Goal: Task Accomplishment & Management: Manage account settings

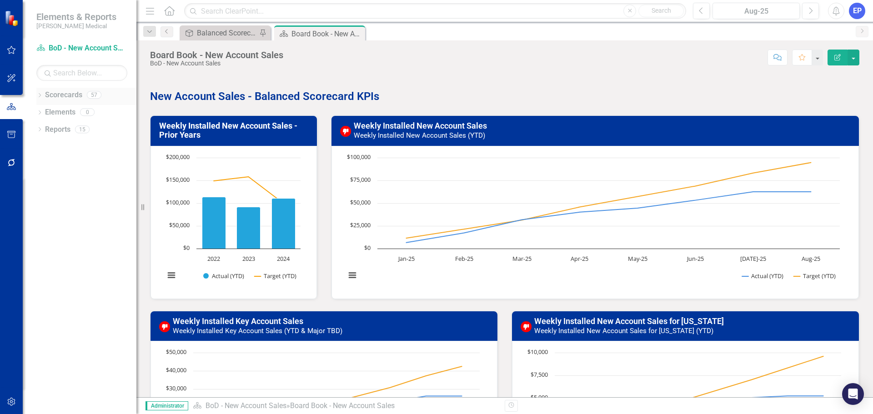
click at [39, 95] on icon "Dropdown" at bounding box center [39, 96] width 6 height 5
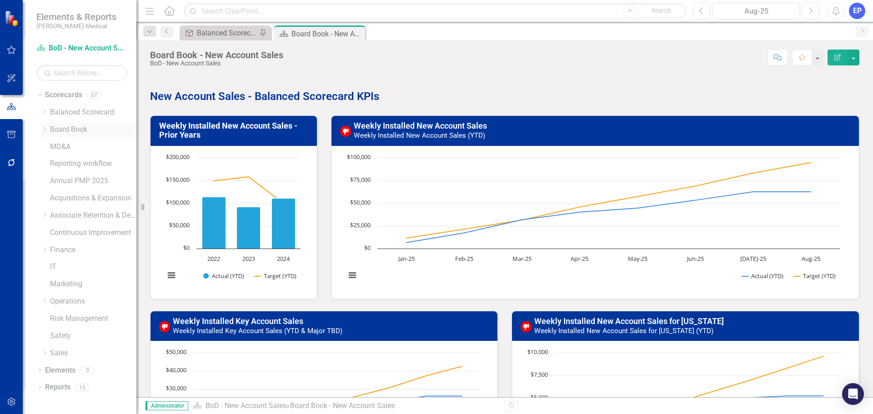
click at [45, 128] on icon at bounding box center [45, 129] width 2 height 5
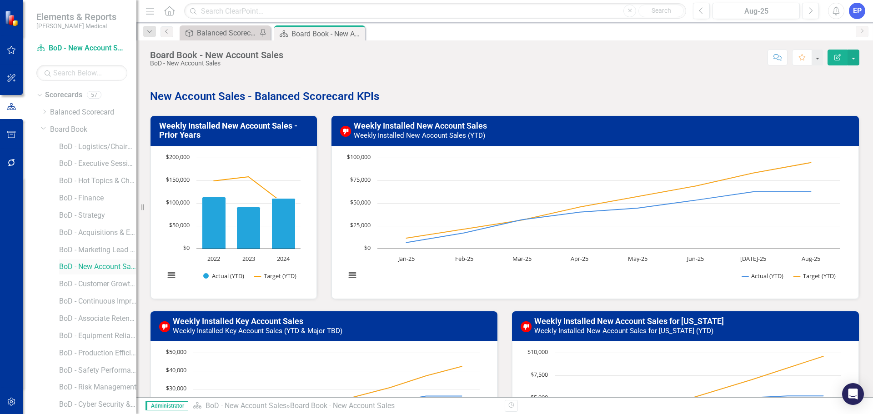
click at [78, 269] on link "BoD - New Account Sales" at bounding box center [97, 267] width 77 height 10
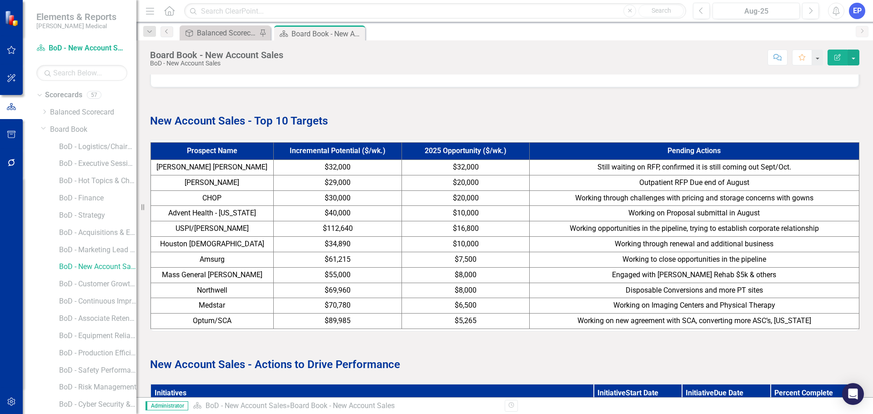
scroll to position [653, 0]
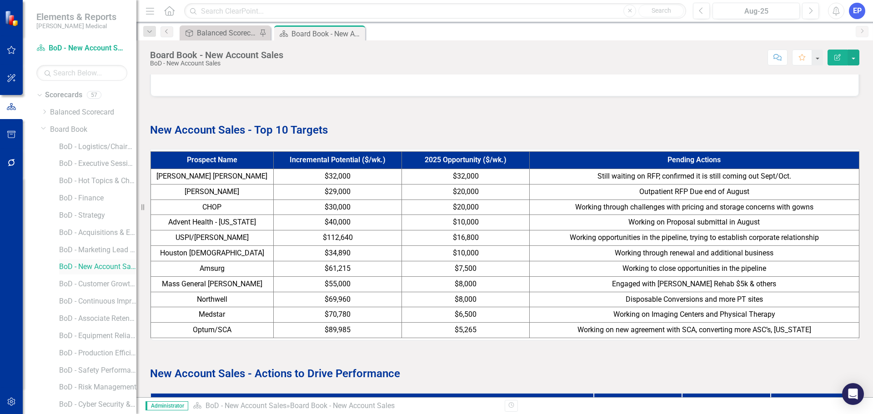
click at [90, 267] on link "BoD - New Account Sales" at bounding box center [97, 267] width 77 height 10
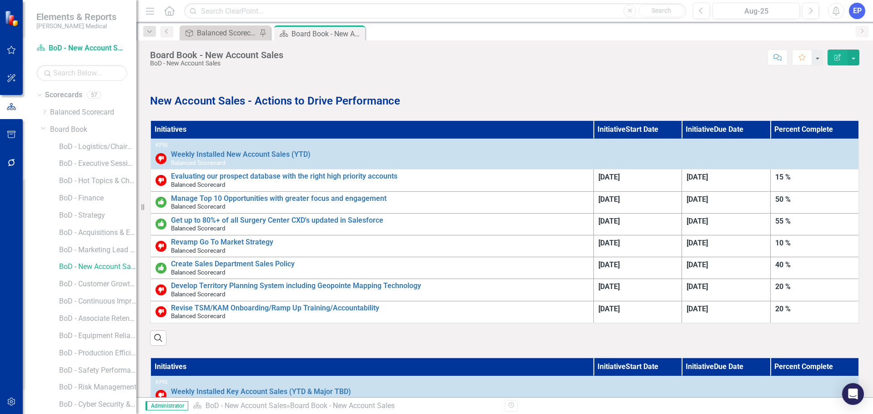
scroll to position [971, 0]
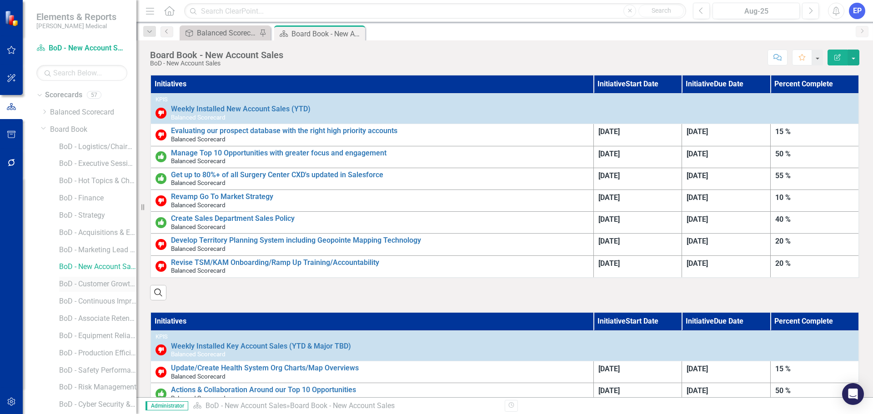
click at [106, 283] on link "BoD - Customer Growth & Retention" at bounding box center [97, 284] width 77 height 10
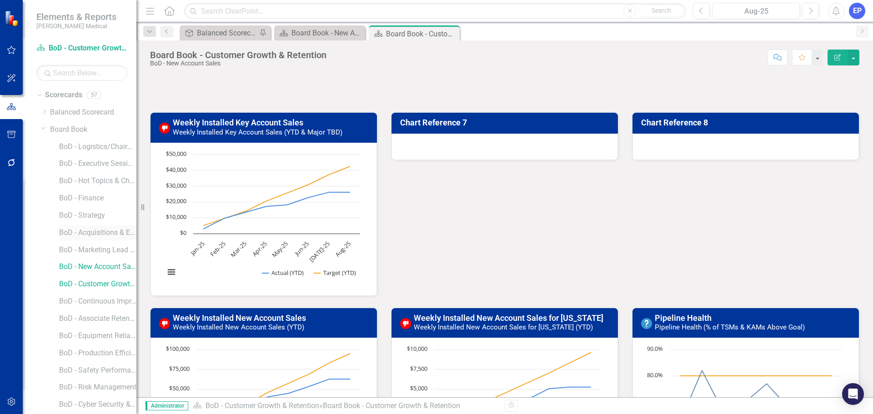
click at [103, 238] on link "BoD - Acquisitions & Expansion" at bounding box center [97, 233] width 77 height 10
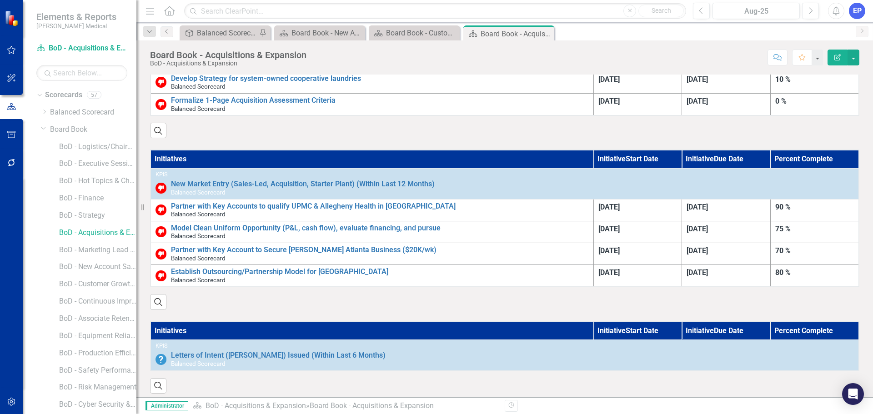
scroll to position [1118, 0]
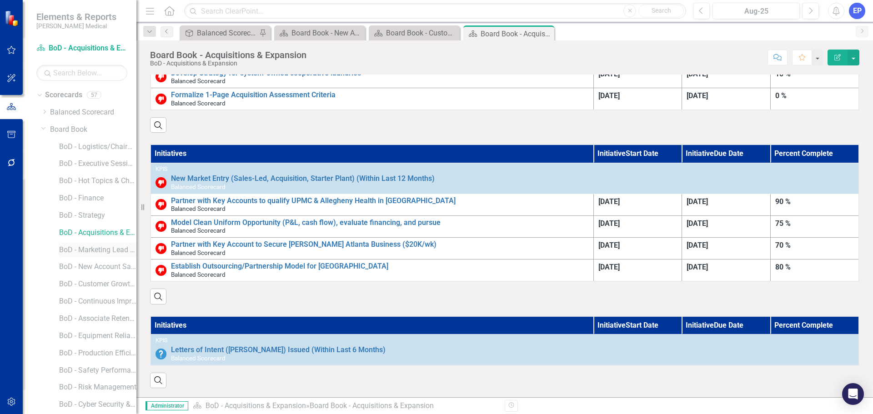
click at [93, 254] on link "BoD - Marketing Lead Conversions" at bounding box center [97, 250] width 77 height 10
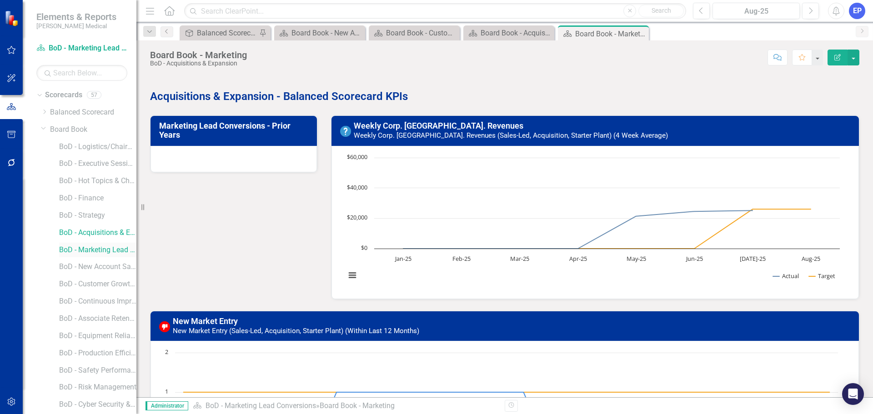
click at [96, 249] on link "BoD - Marketing Lead Conversions" at bounding box center [97, 250] width 77 height 10
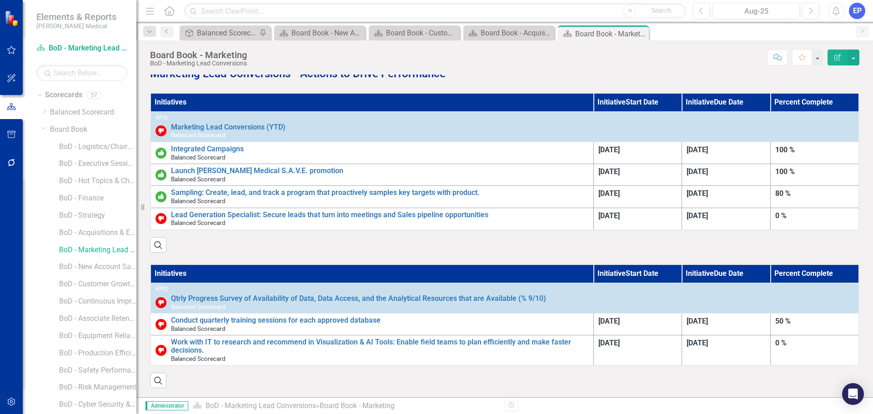
scroll to position [796, 0]
click at [83, 269] on link "BoD - New Account Sales" at bounding box center [97, 267] width 77 height 10
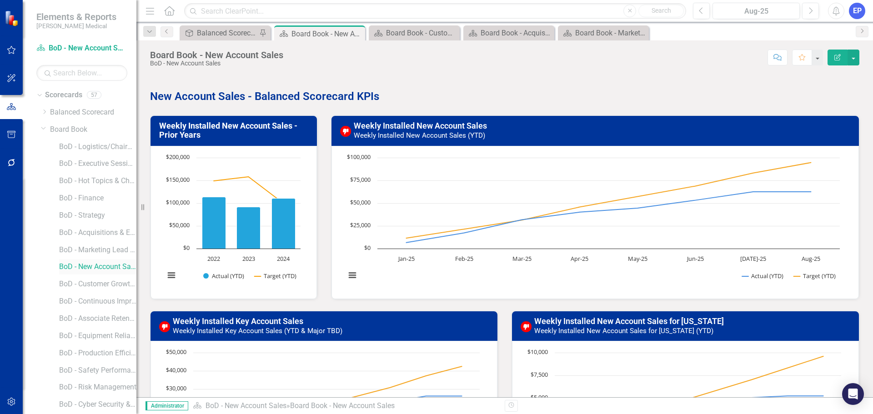
click at [96, 267] on link "BoD - New Account Sales" at bounding box center [97, 267] width 77 height 10
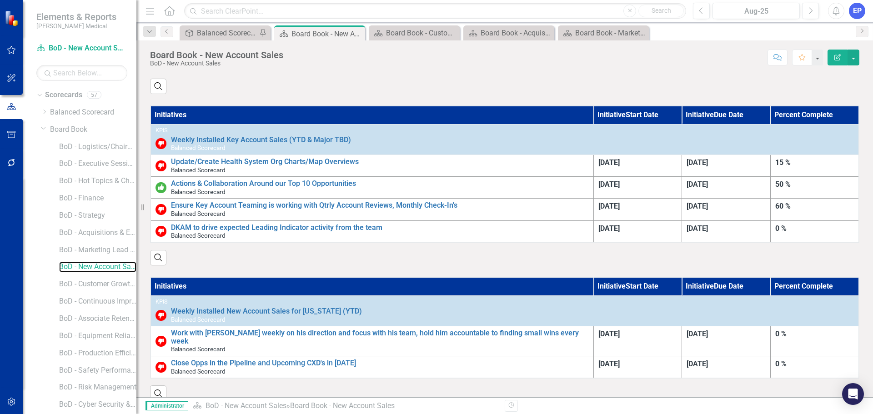
scroll to position [1182, 0]
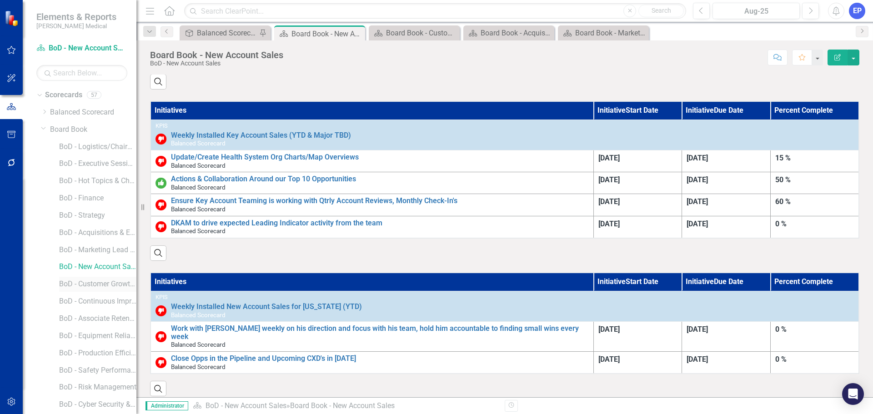
click at [97, 287] on link "BoD - Customer Growth & Retention" at bounding box center [97, 284] width 77 height 10
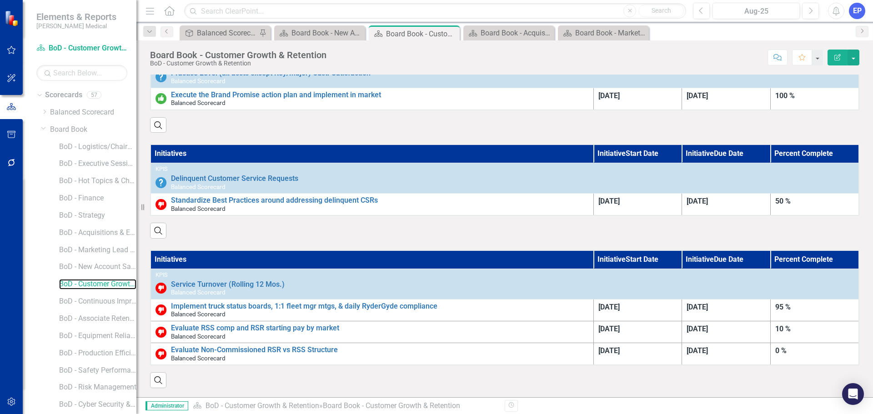
scroll to position [2087, 0]
click at [96, 300] on link "BoD - Continuous Improvement" at bounding box center [97, 302] width 77 height 10
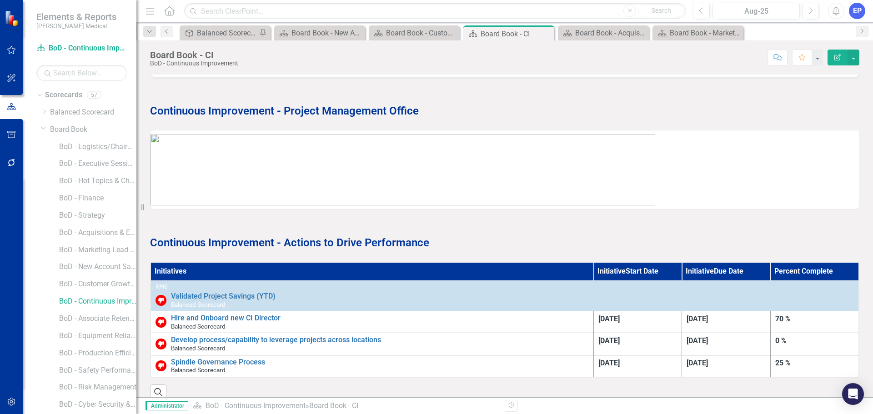
scroll to position [764, 0]
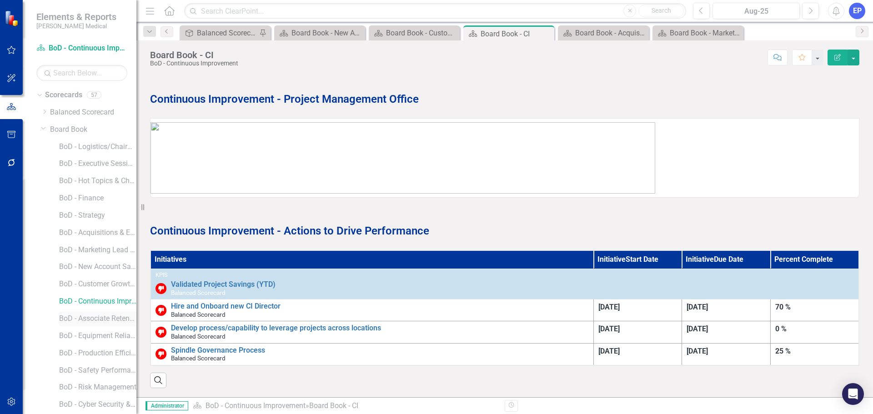
click at [108, 319] on link "BoD - Associate Retention & Development" at bounding box center [97, 319] width 77 height 10
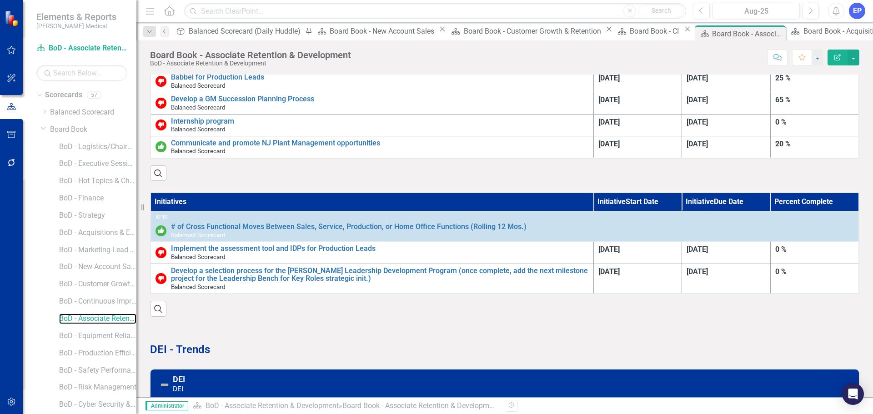
scroll to position [1720, 0]
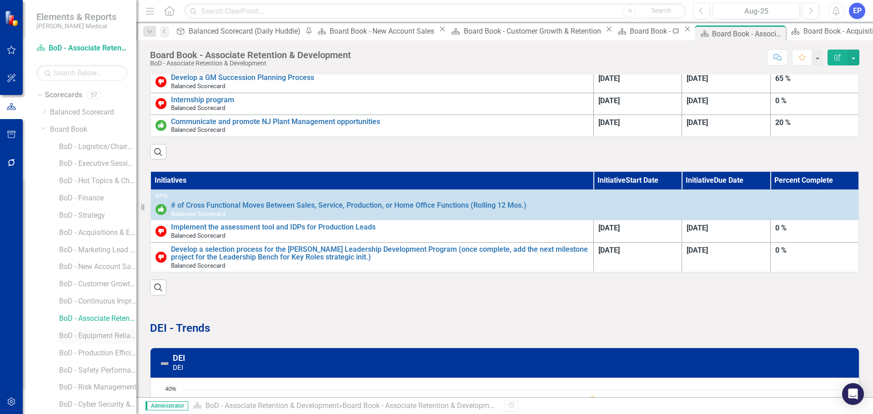
click at [103, 335] on link "BoD - Equipment Reliability" at bounding box center [97, 336] width 77 height 10
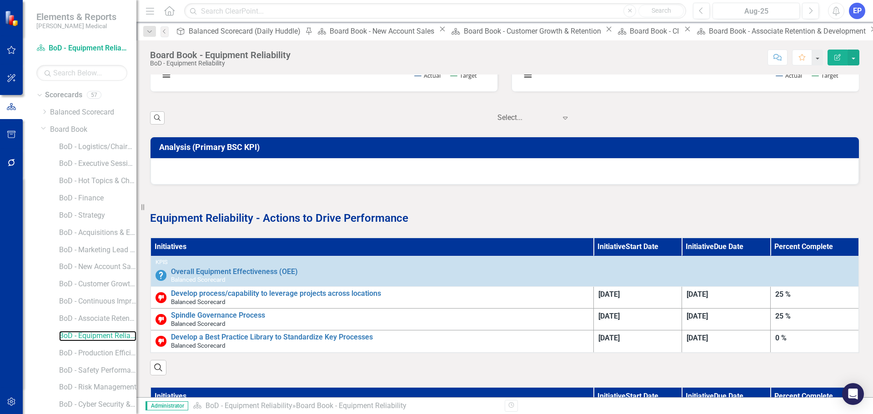
scroll to position [743, 0]
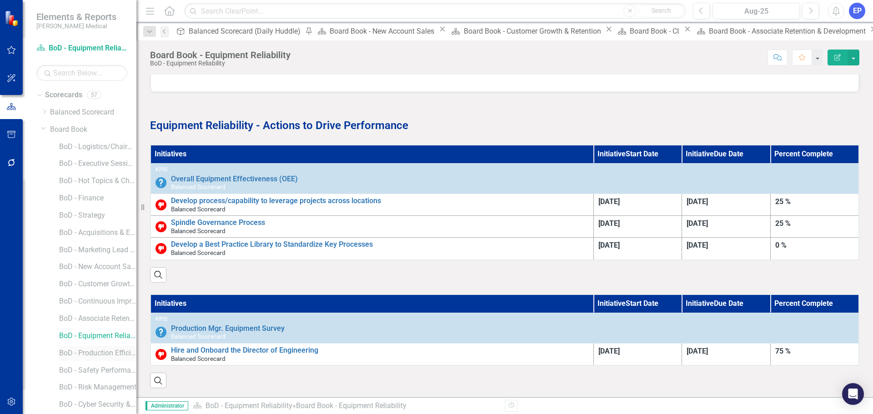
click at [87, 356] on link "BoD - Production Efficiency" at bounding box center [97, 353] width 77 height 10
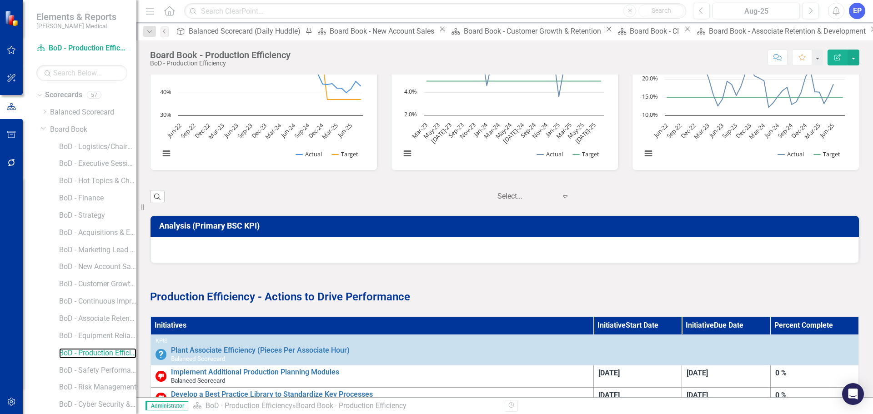
scroll to position [437, 0]
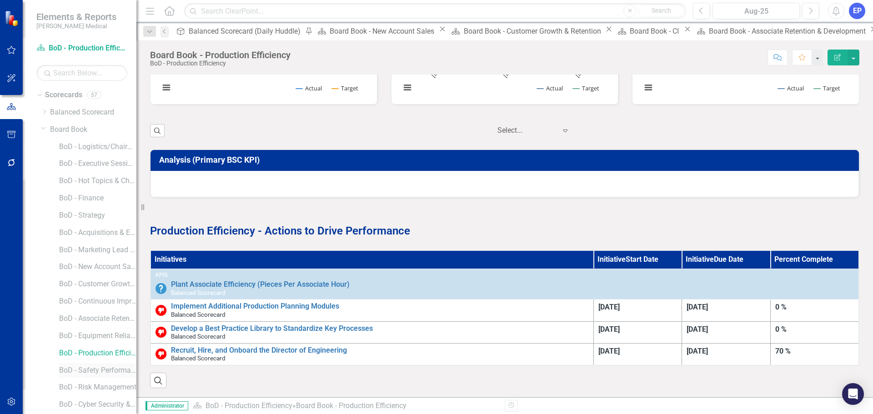
click at [84, 368] on link "BoD - Safety Performance" at bounding box center [97, 371] width 77 height 10
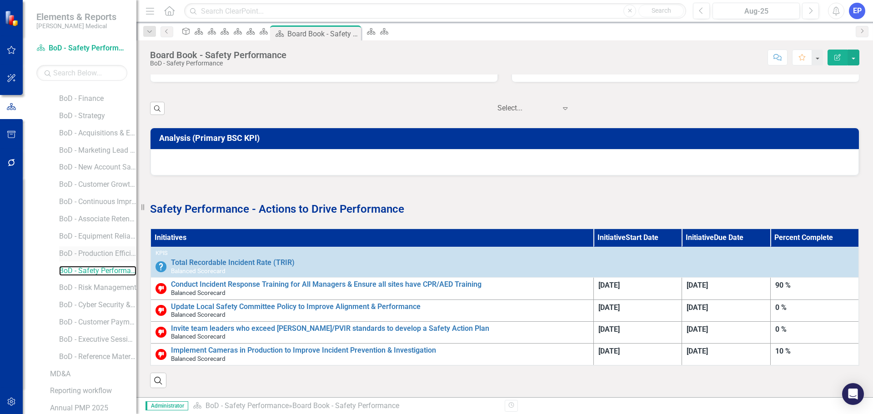
scroll to position [136, 0]
click at [98, 248] on link "BoD - Risk Management" at bounding box center [97, 251] width 77 height 10
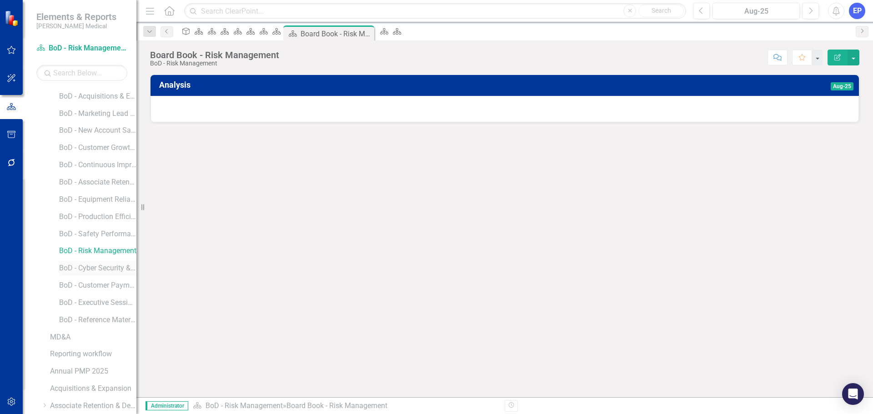
click at [102, 268] on link "BoD - Cyber Security & IT" at bounding box center [97, 268] width 77 height 10
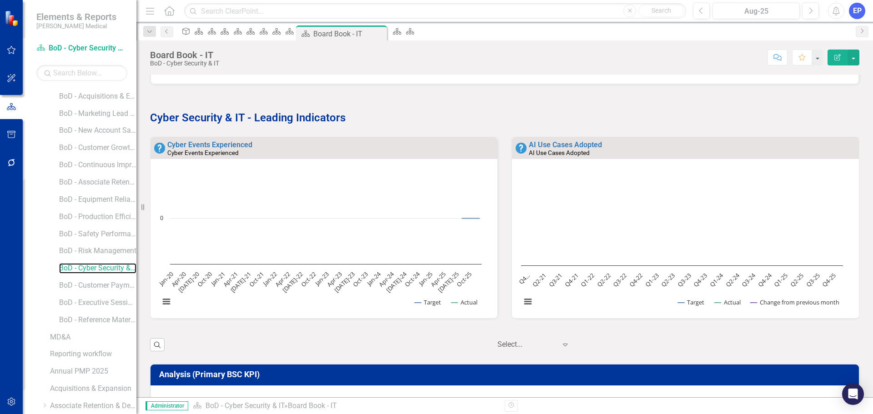
scroll to position [227, 0]
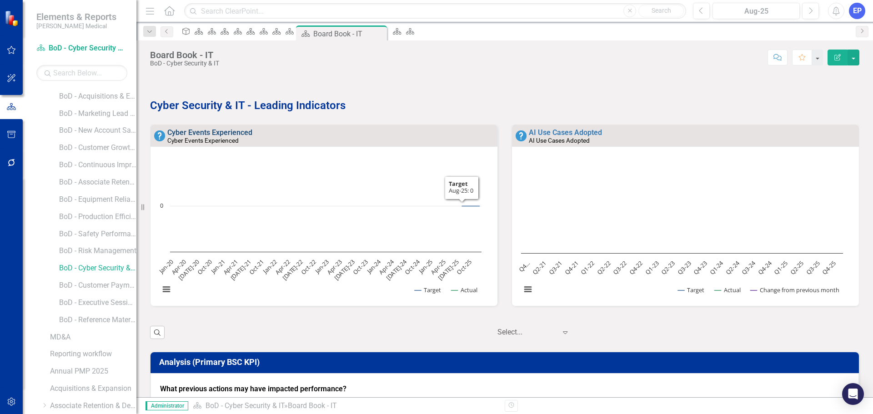
click at [238, 136] on link "Cyber Events Experienced" at bounding box center [209, 132] width 85 height 9
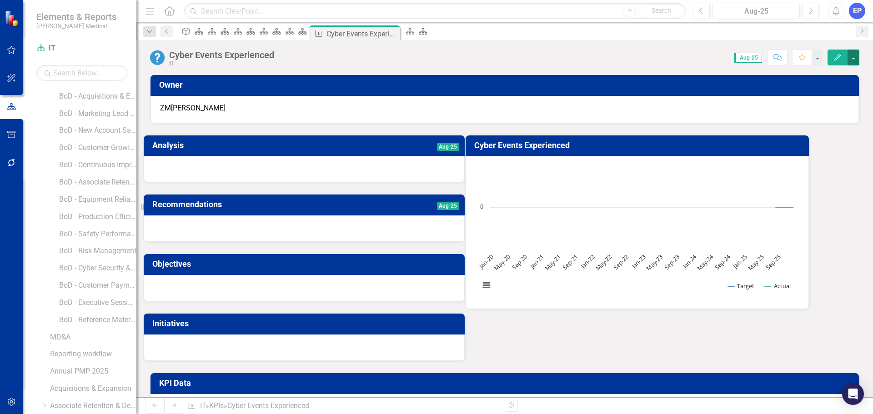
click at [849, 60] on button "button" at bounding box center [854, 58] width 12 height 16
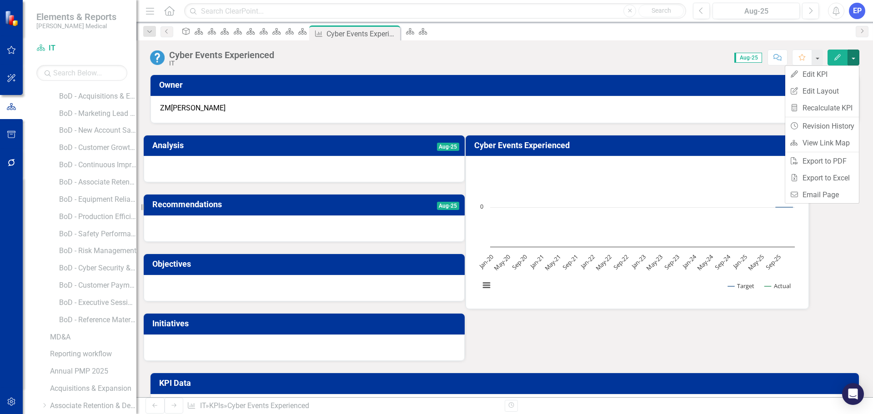
click at [605, 146] on h3 "Cyber Events Experienced" at bounding box center [638, 145] width 329 height 9
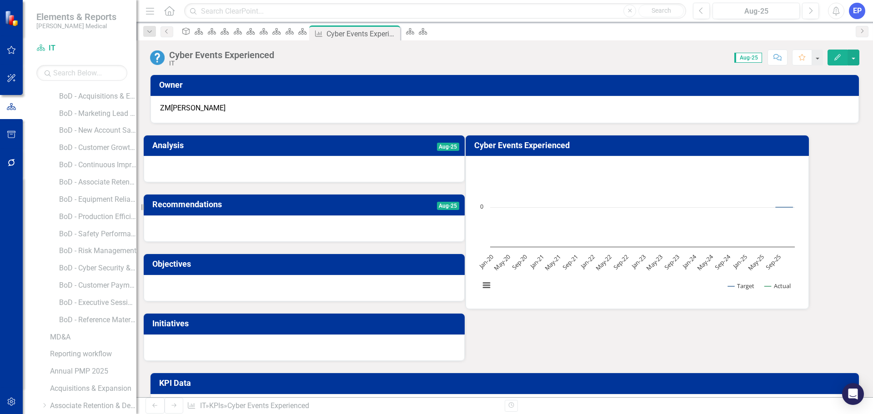
click at [605, 146] on h3 "Cyber Events Experienced" at bounding box center [638, 145] width 329 height 9
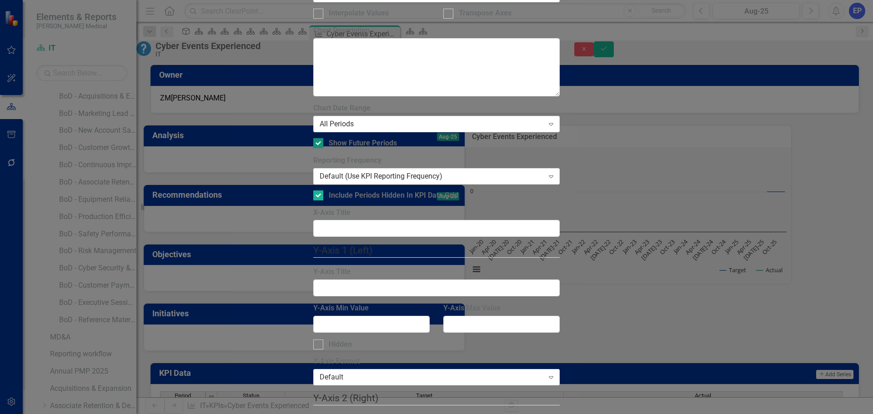
click at [334, 138] on div "Show Future Periods" at bounding box center [436, 143] width 246 height 10
click at [319, 138] on input "Show Future Periods" at bounding box center [316, 141] width 6 height 6
checkbox input "false"
click at [332, 116] on div "From this tab, you define the periods you want included in the chart. For examp…" at bounding box center [436, 151] width 246 height 97
click at [323, 191] on div at bounding box center [318, 196] width 10 height 10
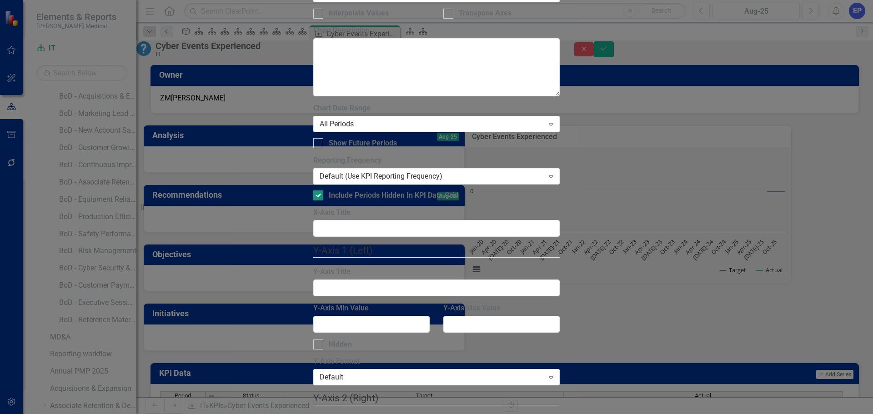
click at [319, 191] on input "Include Periods Hidden In KPI Data Grid" at bounding box center [316, 194] width 6 height 6
checkbox input "false"
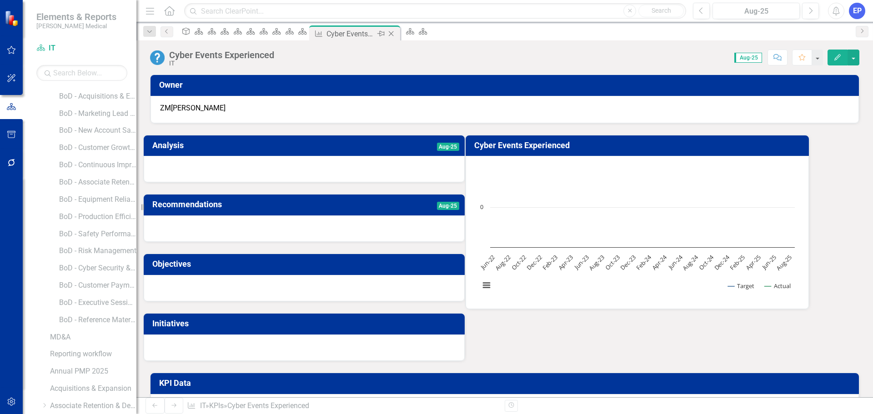
click at [396, 34] on icon "Close" at bounding box center [391, 33] width 9 height 7
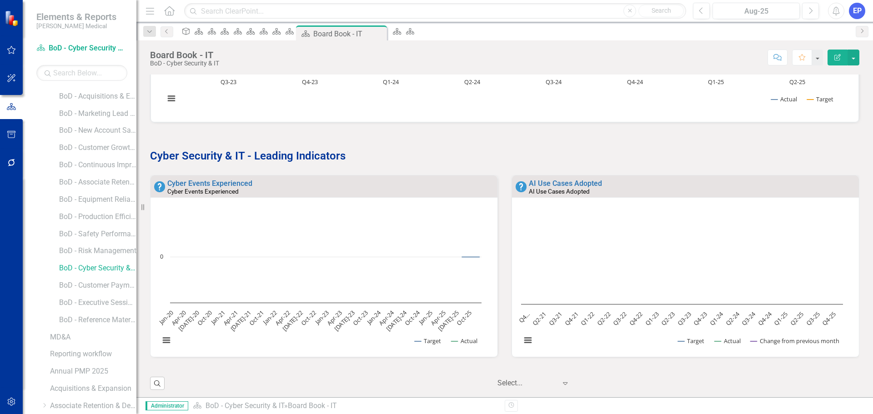
scroll to position [182, 0]
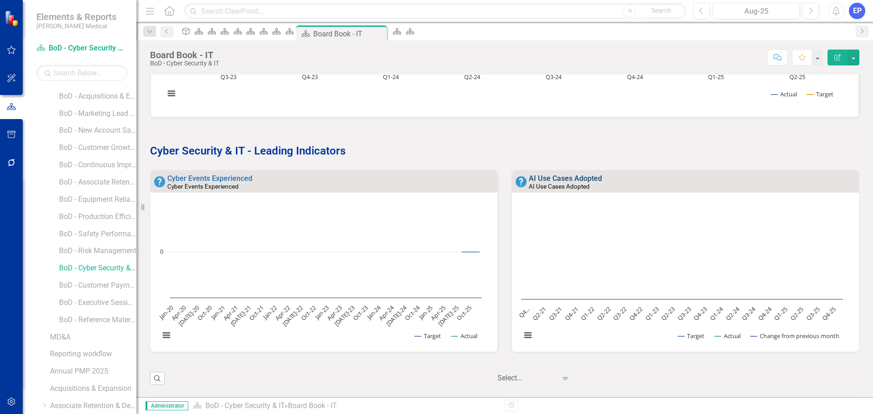
click at [545, 176] on link "AI Use Cases Adopted" at bounding box center [565, 178] width 73 height 9
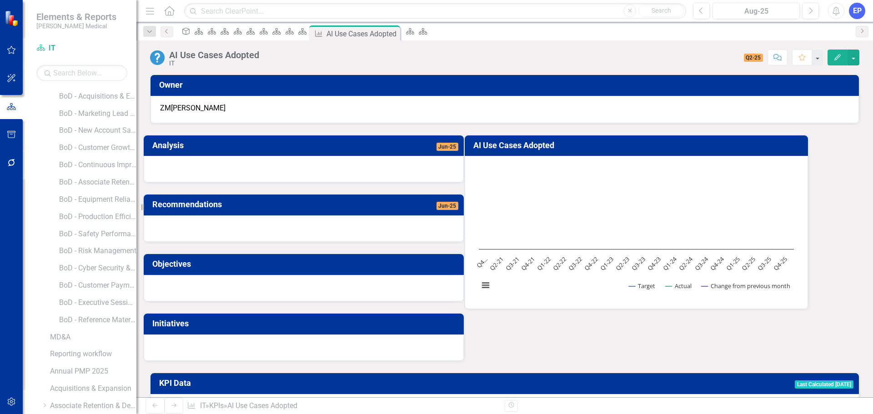
click at [846, 58] on button "Edit" at bounding box center [838, 58] width 20 height 16
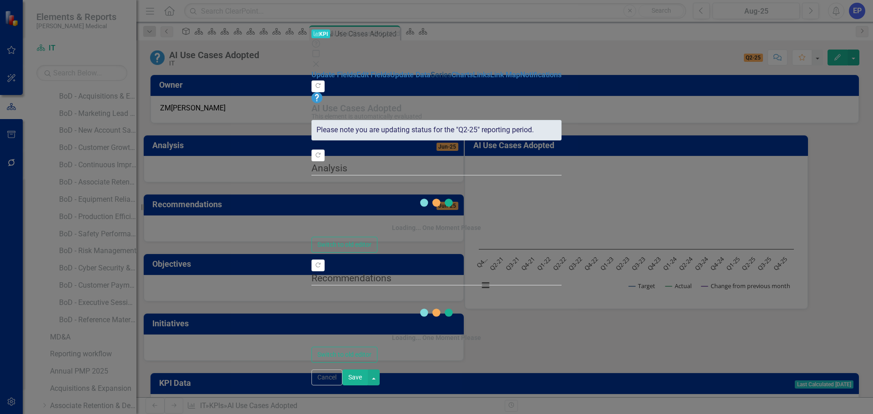
click at [431, 79] on link "Series" at bounding box center [441, 74] width 21 height 9
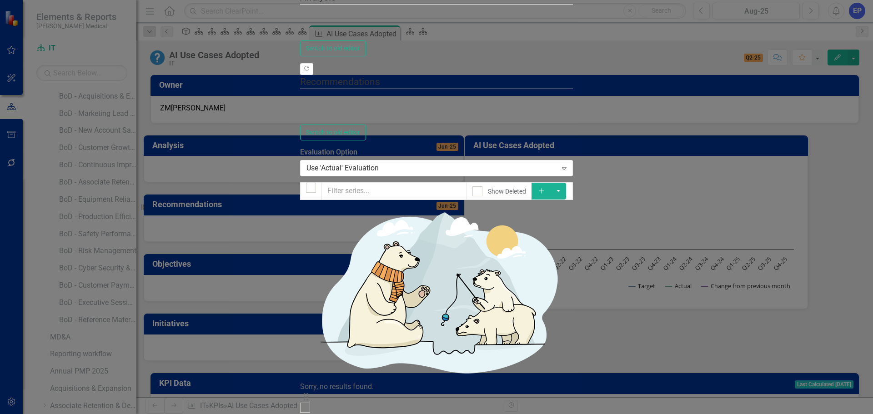
checkbox input "false"
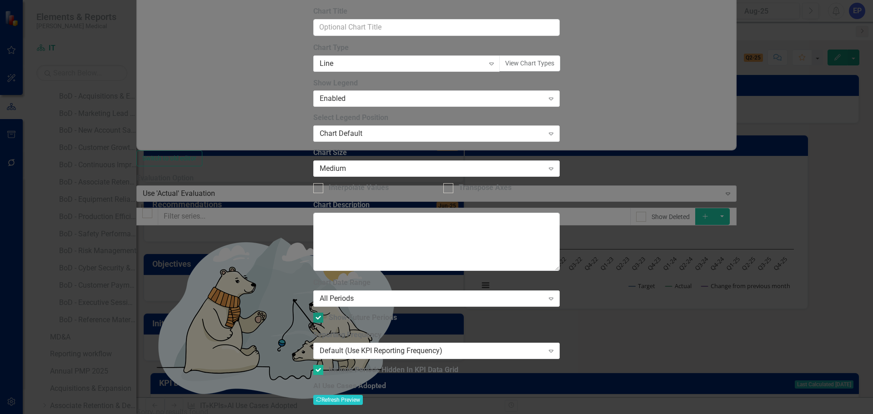
click at [323, 313] on div at bounding box center [318, 318] width 10 height 10
click at [319, 313] on input "Show Future Periods" at bounding box center [316, 316] width 6 height 6
checkbox input "false"
click at [323, 365] on div at bounding box center [318, 370] width 10 height 10
click at [319, 365] on input "Include Periods Hidden In KPI Data Grid" at bounding box center [316, 368] width 6 height 6
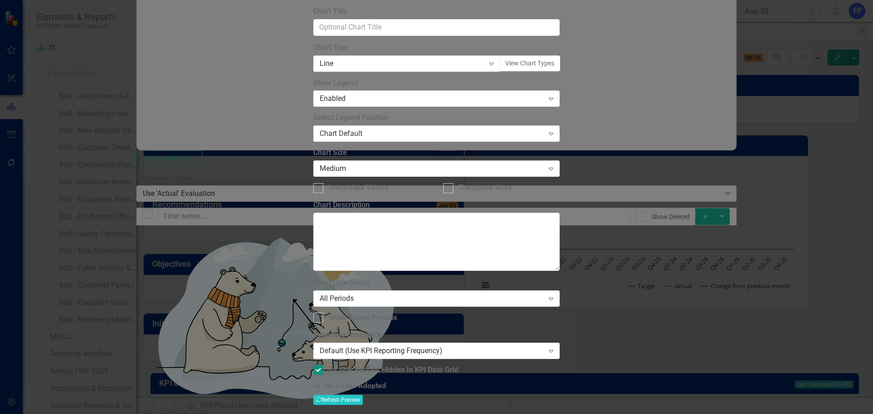
checkbox input "false"
click at [363, 395] on button "Recalculate Refresh Preview" at bounding box center [338, 400] width 50 height 10
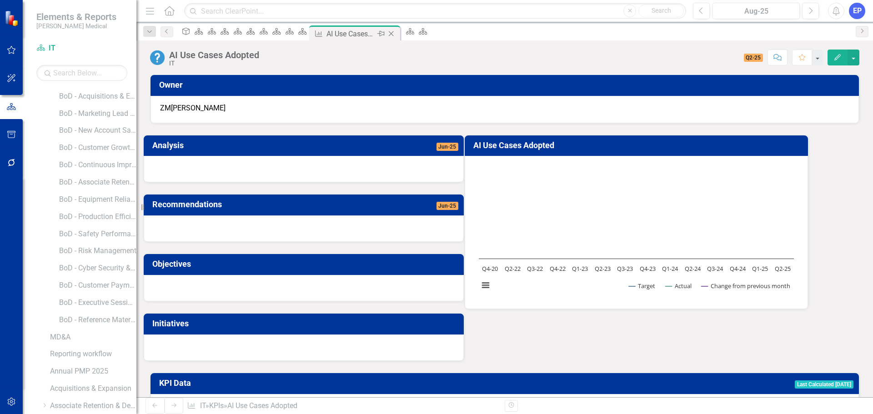
click at [396, 35] on icon "Close" at bounding box center [391, 33] width 9 height 7
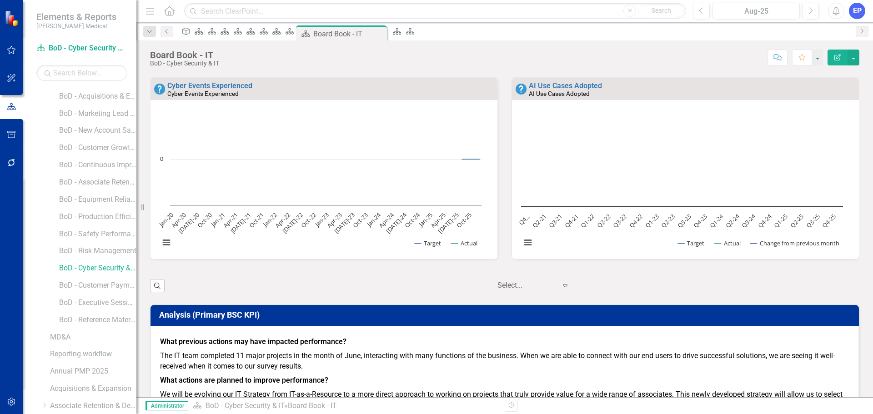
scroll to position [273, 0]
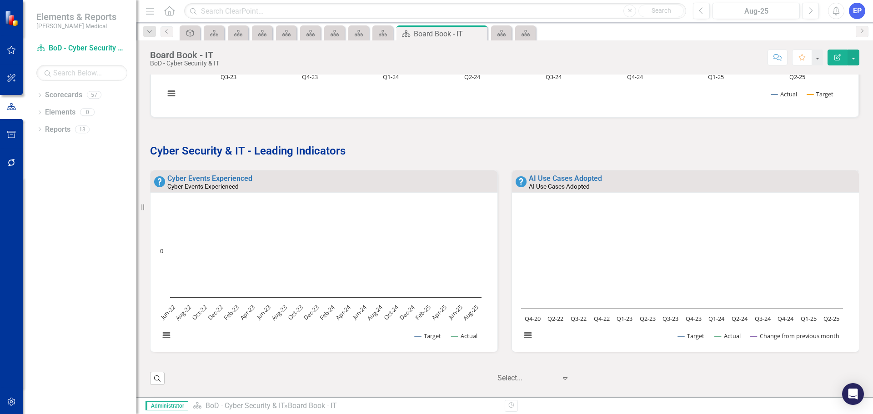
scroll to position [0, 0]
click at [555, 180] on link "AI Use Cases Adopted" at bounding box center [565, 178] width 73 height 9
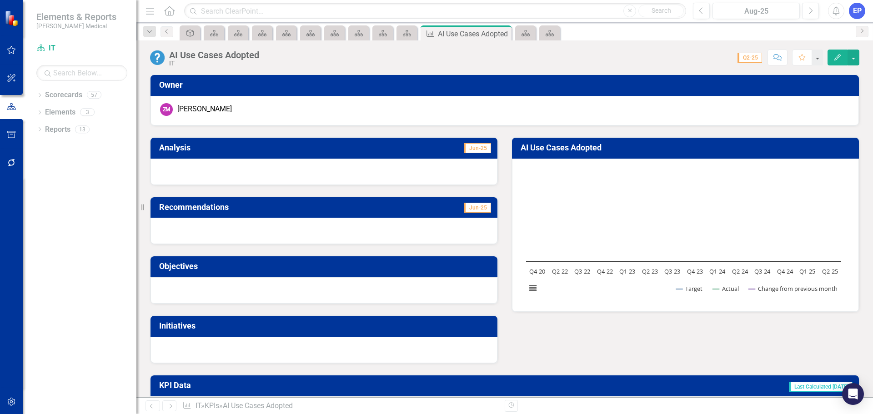
click at [836, 60] on button "Edit" at bounding box center [838, 58] width 20 height 16
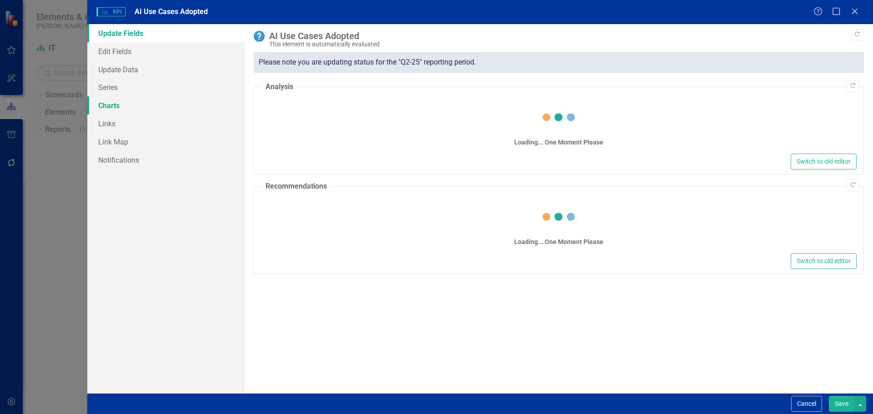
click at [114, 106] on link "Charts" at bounding box center [165, 105] width 157 height 18
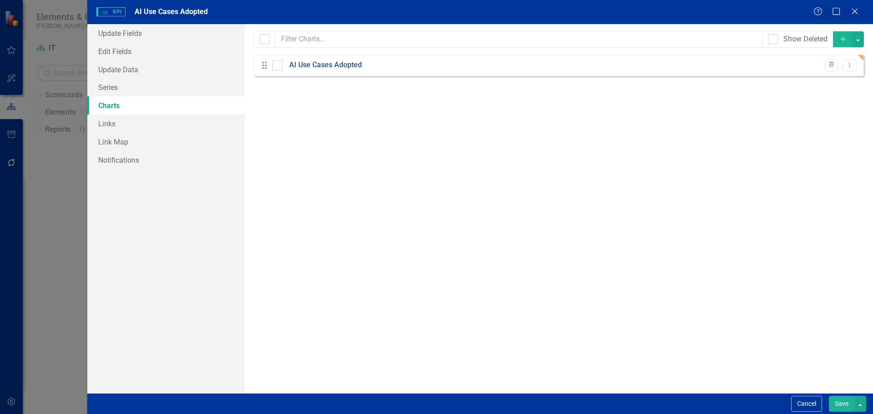
click at [346, 66] on link "AI Use Cases Adopted" at bounding box center [325, 65] width 73 height 10
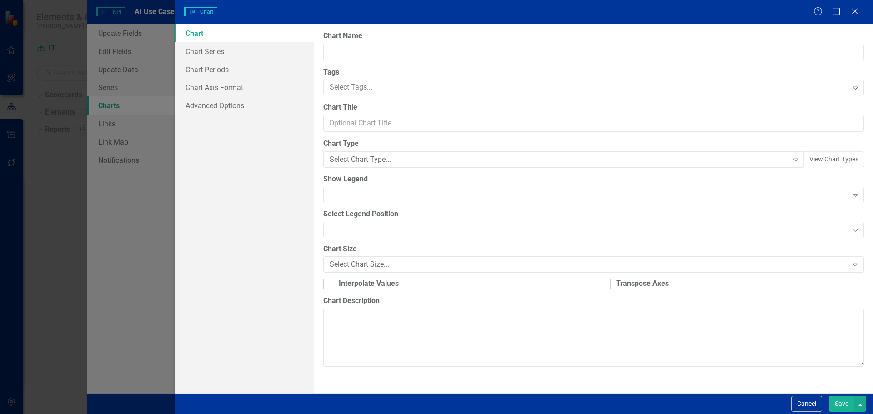
type input "AI Use Cases Adopted"
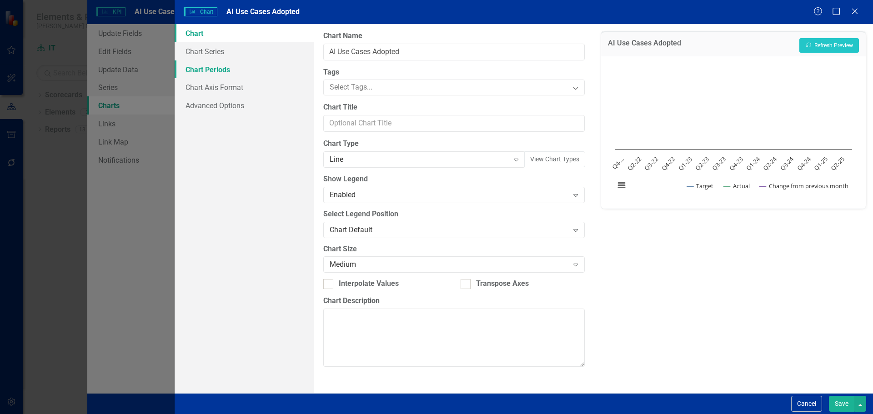
click at [239, 75] on link "Chart Periods" at bounding box center [245, 69] width 140 height 18
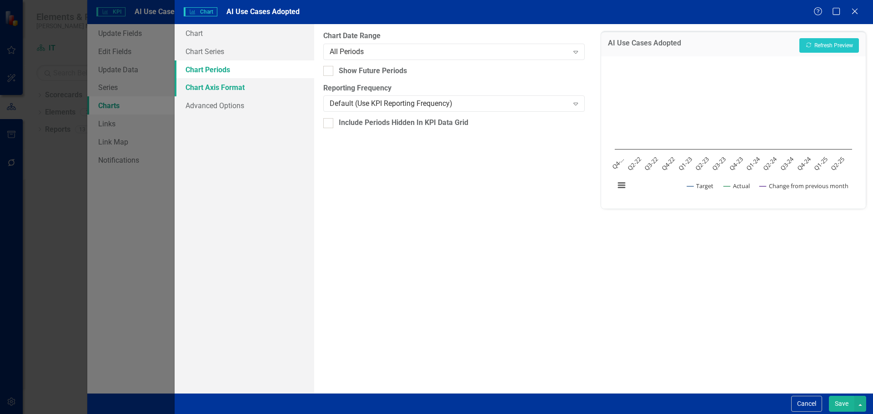
click at [238, 86] on link "Chart Axis Format" at bounding box center [245, 87] width 140 height 18
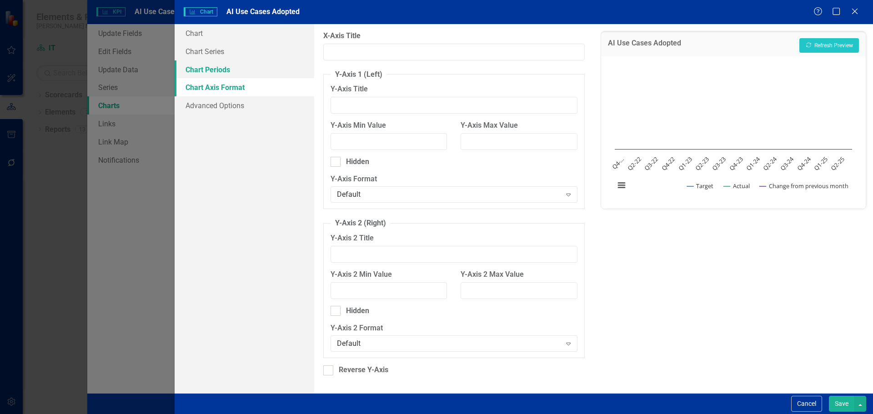
click at [211, 61] on link "Chart Periods" at bounding box center [245, 69] width 140 height 18
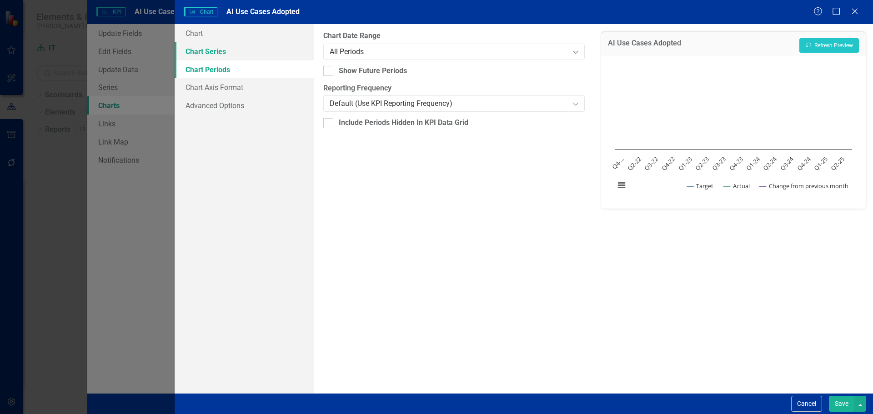
click at [210, 51] on link "Chart Series" at bounding box center [245, 51] width 140 height 18
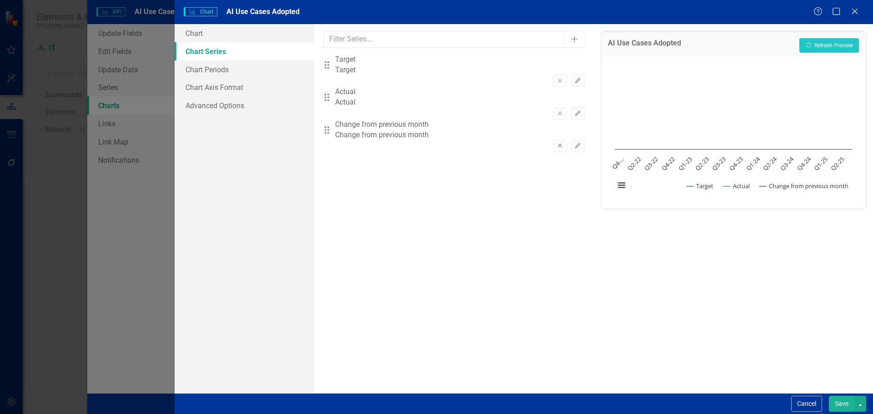
click at [557, 141] on button "Remove" at bounding box center [559, 147] width 13 height 12
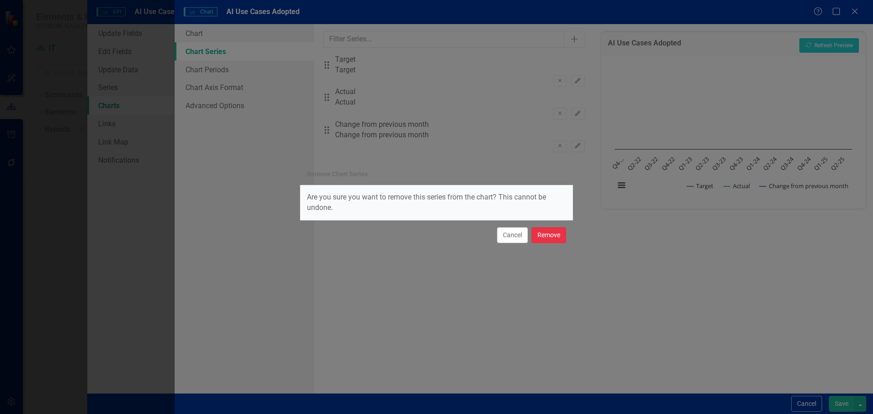
click at [554, 237] on button "Remove" at bounding box center [549, 235] width 35 height 16
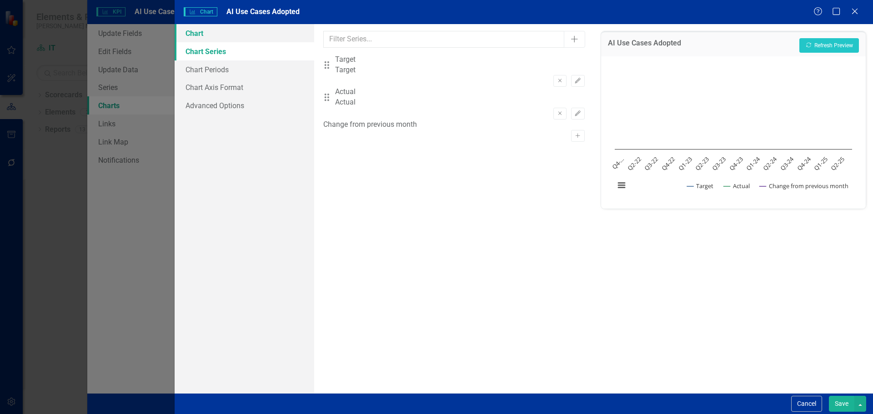
click at [195, 35] on link "Chart" at bounding box center [245, 33] width 140 height 18
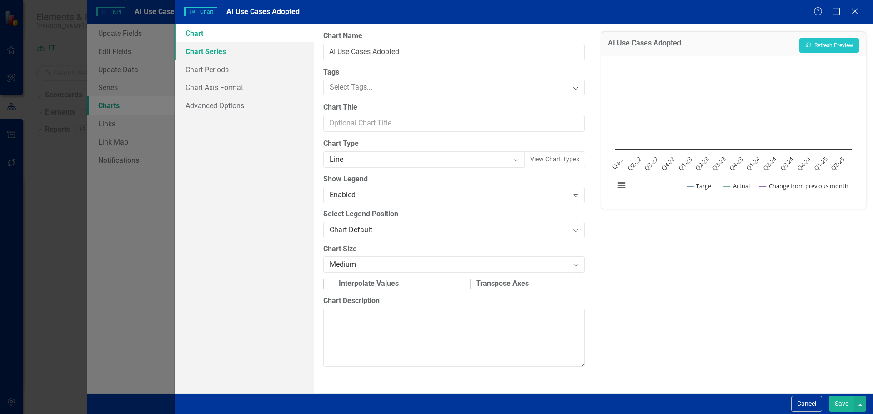
click at [198, 52] on link "Chart Series" at bounding box center [245, 51] width 140 height 18
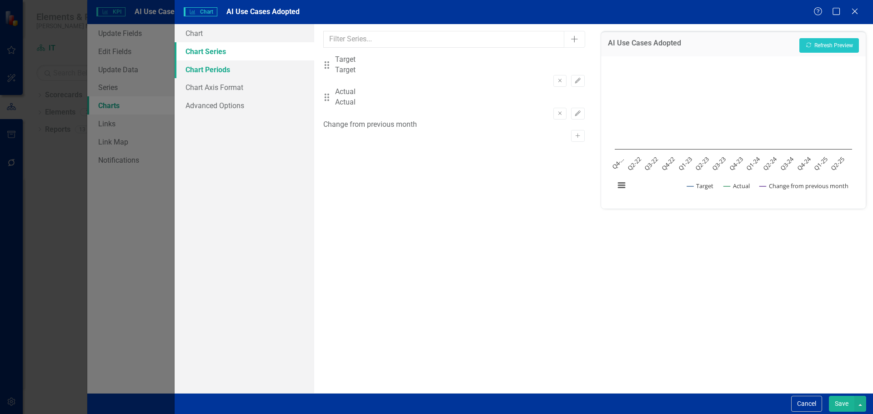
click at [201, 63] on link "Chart Periods" at bounding box center [245, 69] width 140 height 18
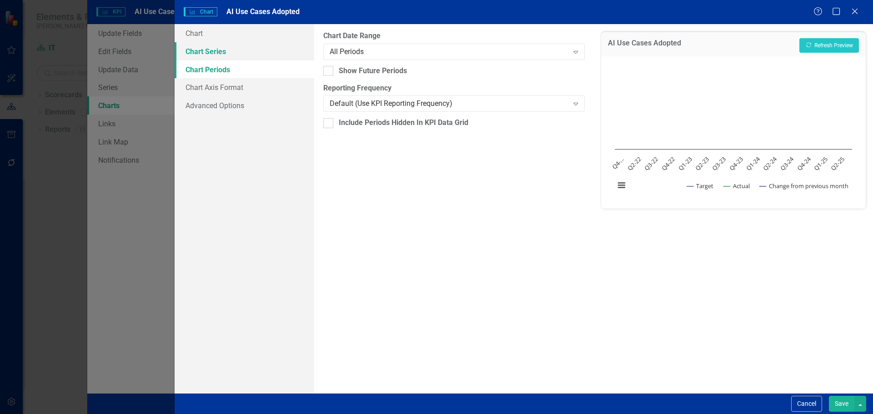
click at [202, 53] on link "Chart Series" at bounding box center [245, 51] width 140 height 18
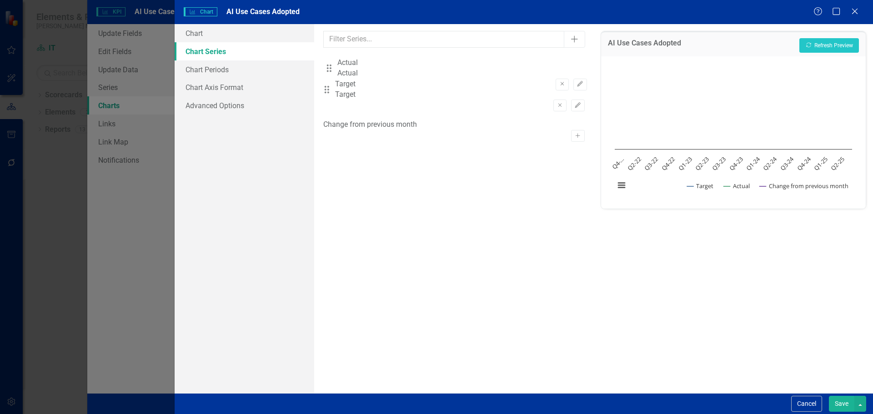
drag, startPoint x: 333, startPoint y: 96, endPoint x: 335, endPoint y: 68, distance: 28.3
click at [335, 68] on div "Drag Target Target Remove Edit Drag Actual Actual Remove Edit" at bounding box center [453, 87] width 261 height 65
click at [215, 71] on link "Chart Periods" at bounding box center [245, 69] width 140 height 18
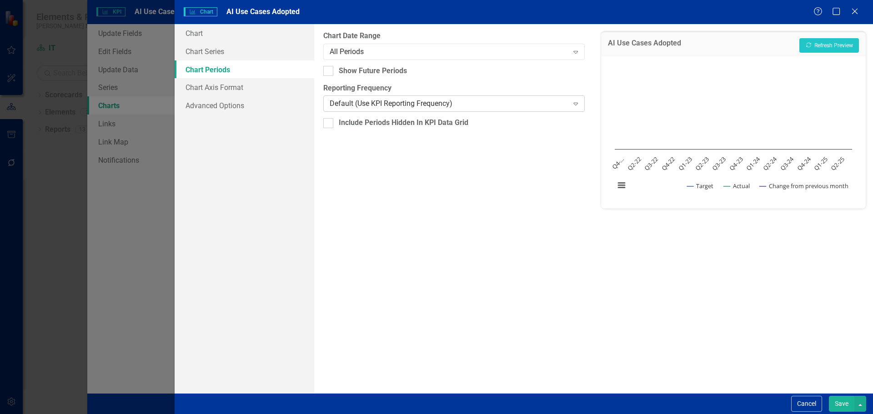
click at [362, 104] on div "Default (Use KPI Reporting Frequency)" at bounding box center [449, 104] width 239 height 10
click at [819, 44] on button "Recalculate Refresh Preview" at bounding box center [830, 45] width 60 height 15
click at [838, 401] on button "Save" at bounding box center [841, 404] width 25 height 16
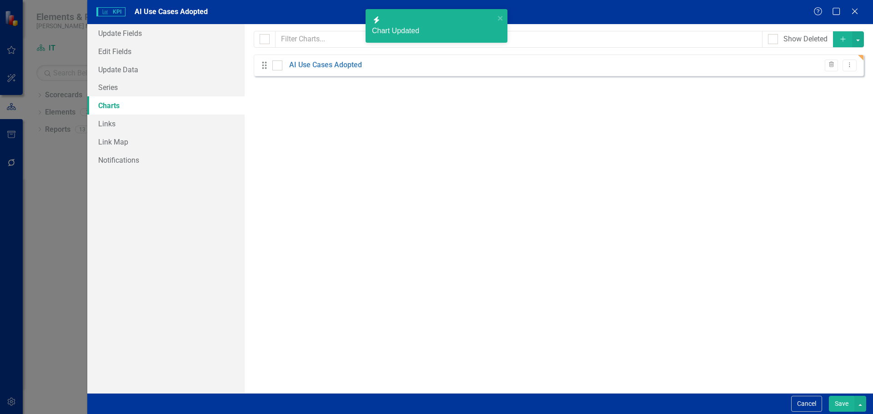
click at [831, 402] on button "Save" at bounding box center [841, 404] width 25 height 16
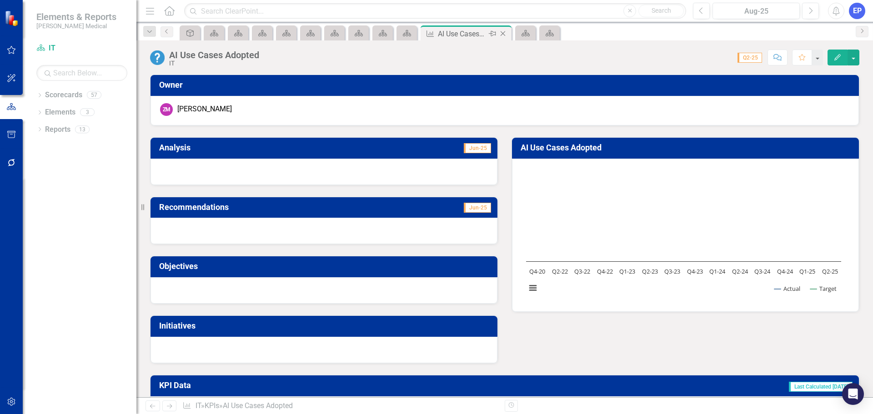
click at [501, 35] on icon "Close" at bounding box center [502, 33] width 9 height 7
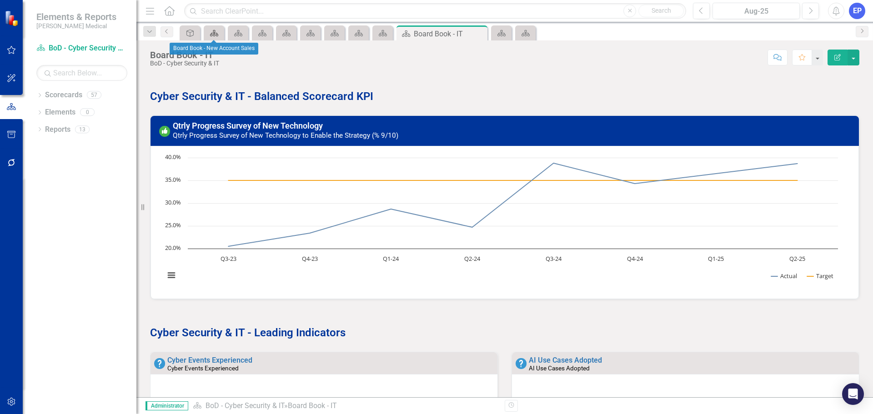
click at [210, 31] on icon "Scorecard" at bounding box center [214, 33] width 9 height 7
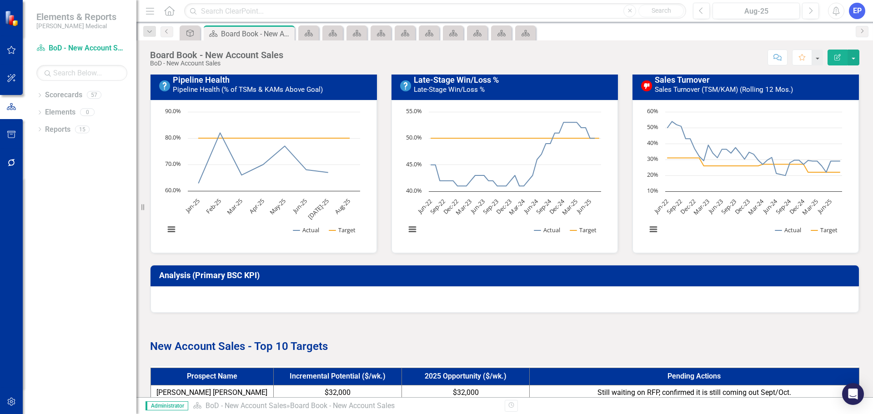
scroll to position [455, 0]
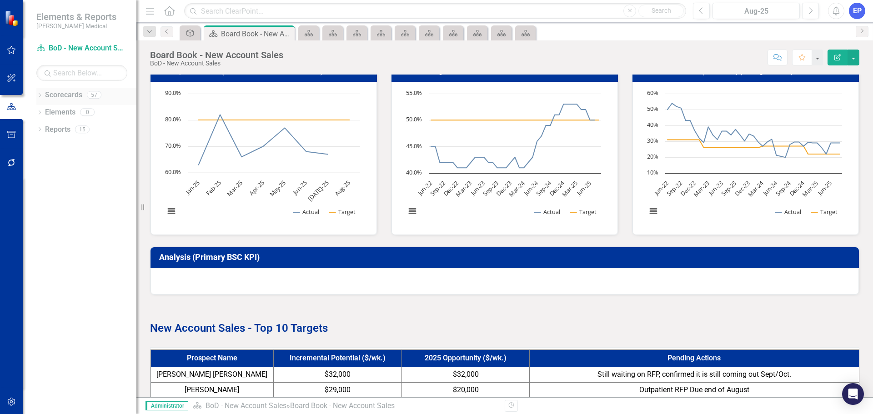
click at [40, 95] on icon "Dropdown" at bounding box center [39, 96] width 6 height 5
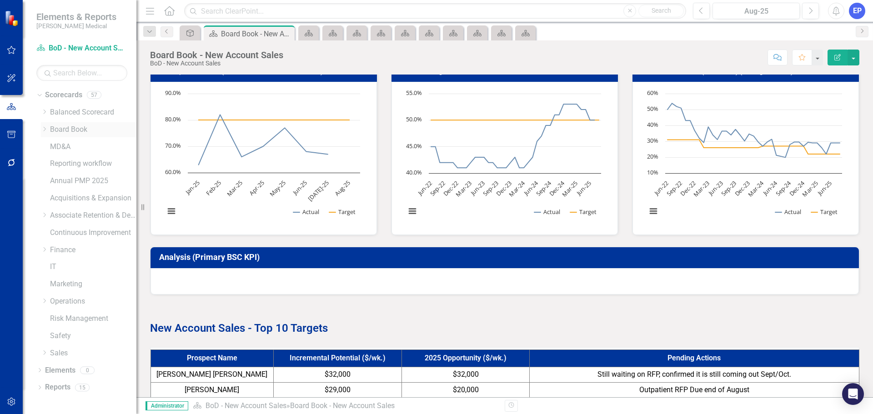
click at [47, 132] on div "Dropdown" at bounding box center [44, 130] width 7 height 8
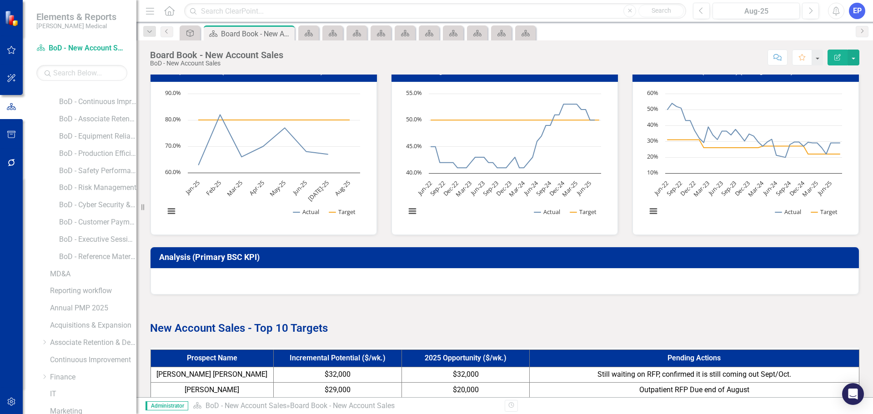
scroll to position [227, 0]
click at [100, 196] on link "BoD - Customer Payment" at bounding box center [97, 195] width 77 height 10
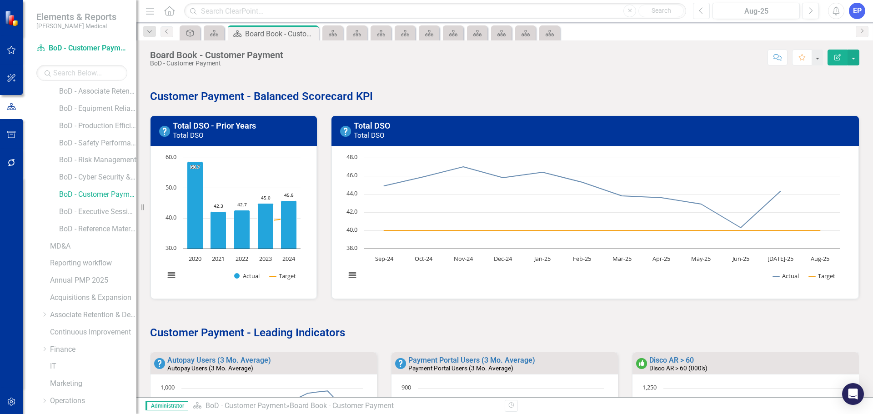
click at [697, 11] on button "Previous" at bounding box center [701, 11] width 17 height 16
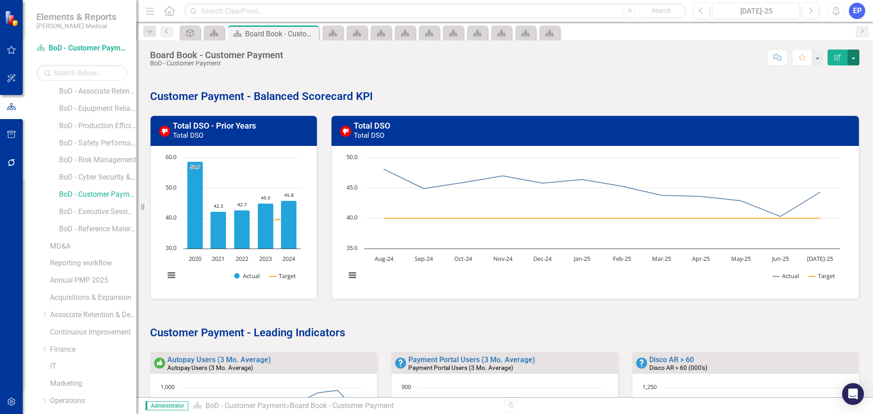
click at [856, 62] on button "button" at bounding box center [854, 58] width 12 height 16
click at [836, 88] on link "Edit Report Edit Layout" at bounding box center [822, 91] width 74 height 17
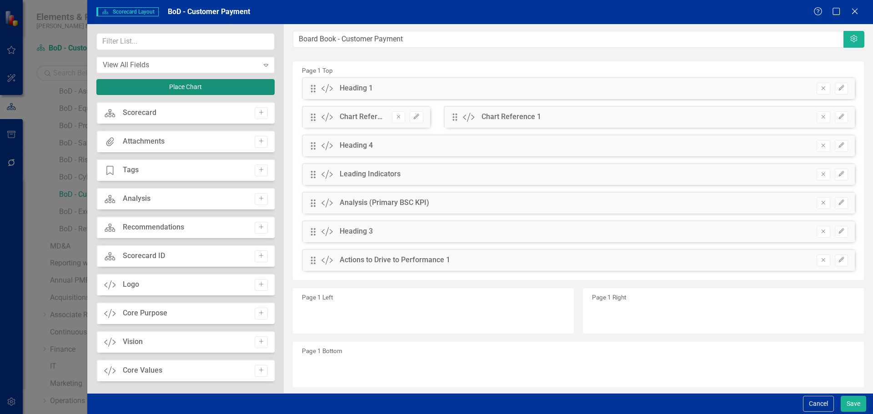
click at [173, 82] on button "Place Chart" at bounding box center [185, 87] width 178 height 16
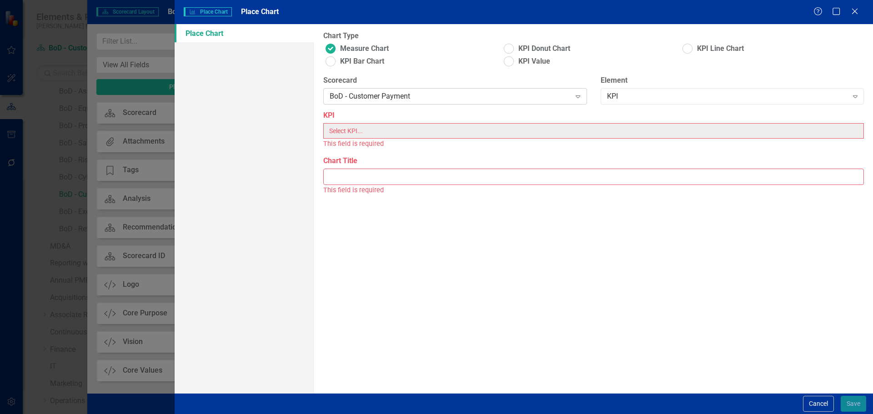
click at [497, 98] on div "BoD - Customer Payment" at bounding box center [450, 96] width 241 height 10
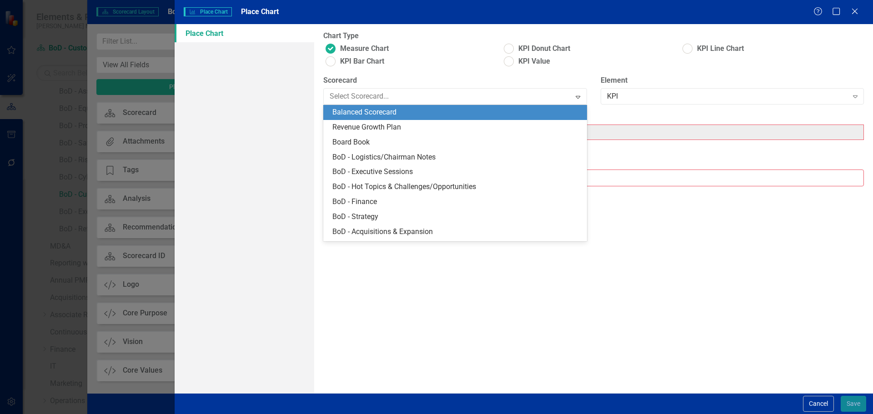
click at [473, 117] on div "Balanced Scorecard" at bounding box center [456, 112] width 249 height 10
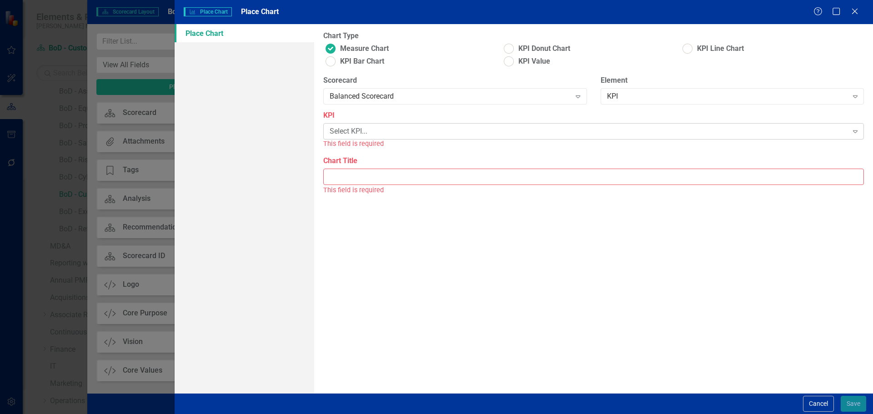
click at [517, 132] on div "Select KPI..." at bounding box center [589, 131] width 518 height 10
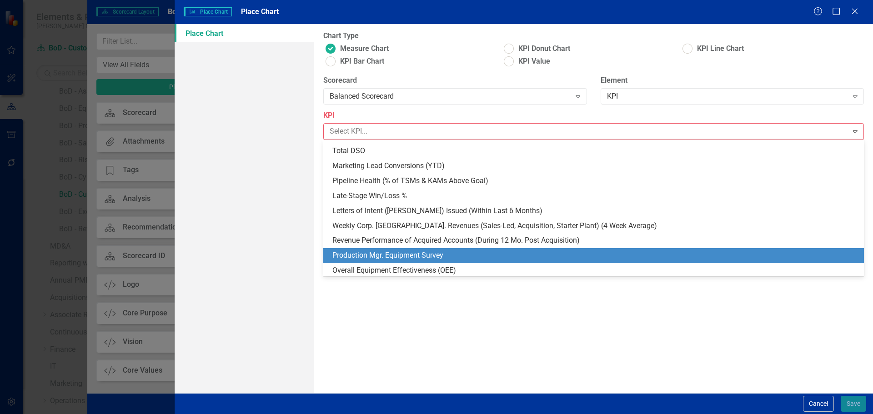
scroll to position [190, 0]
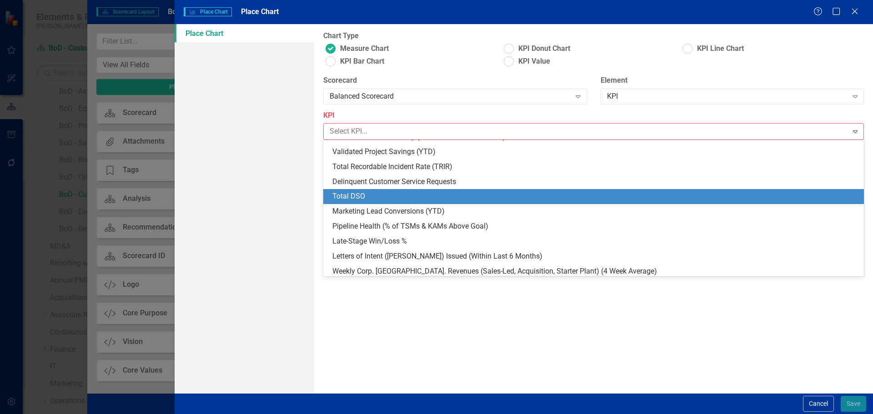
click at [366, 198] on div "Total DSO" at bounding box center [595, 196] width 526 height 10
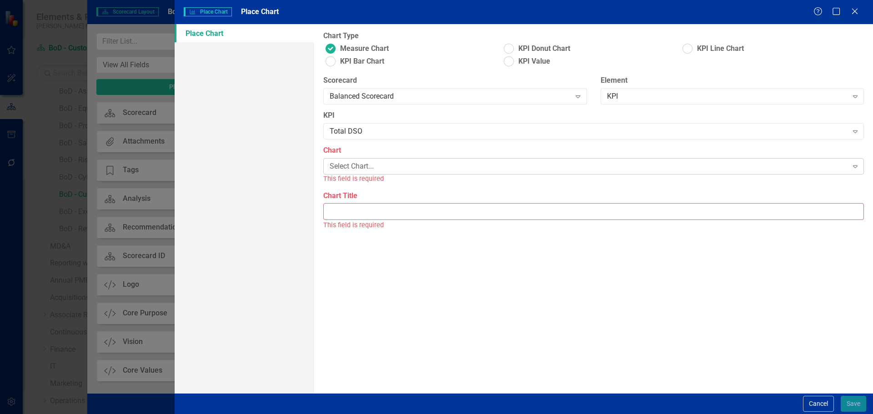
click at [379, 169] on div "Select Chart..." at bounding box center [589, 166] width 518 height 10
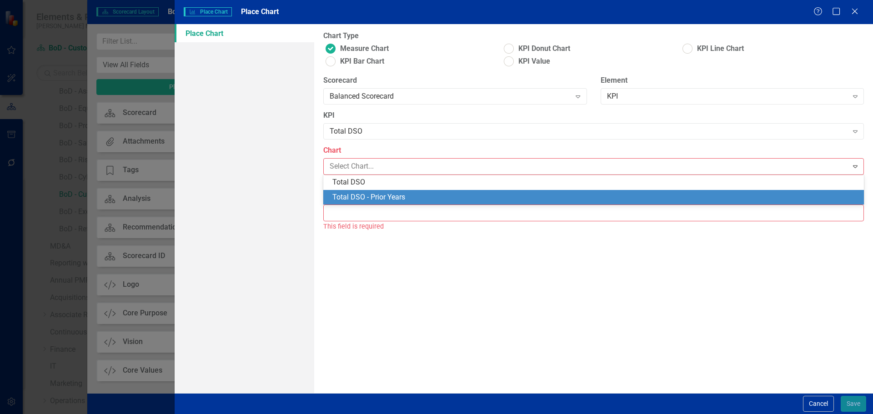
click at [378, 192] on div "Total DSO - Prior Years" at bounding box center [595, 197] width 526 height 10
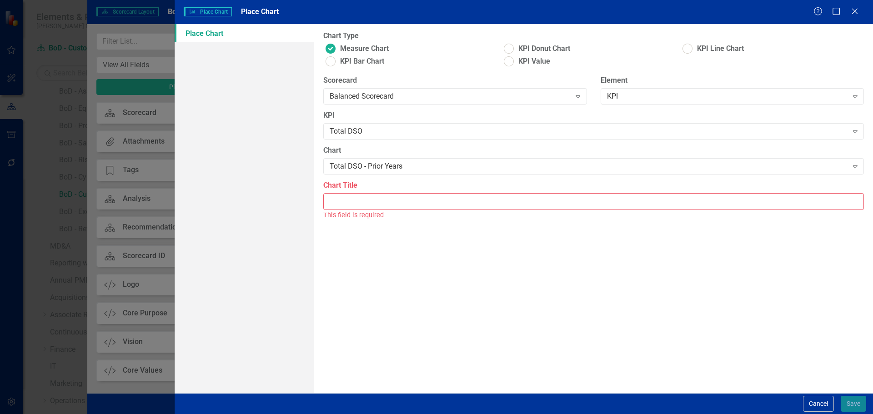
click at [376, 201] on input "Chart Title" at bounding box center [593, 201] width 541 height 17
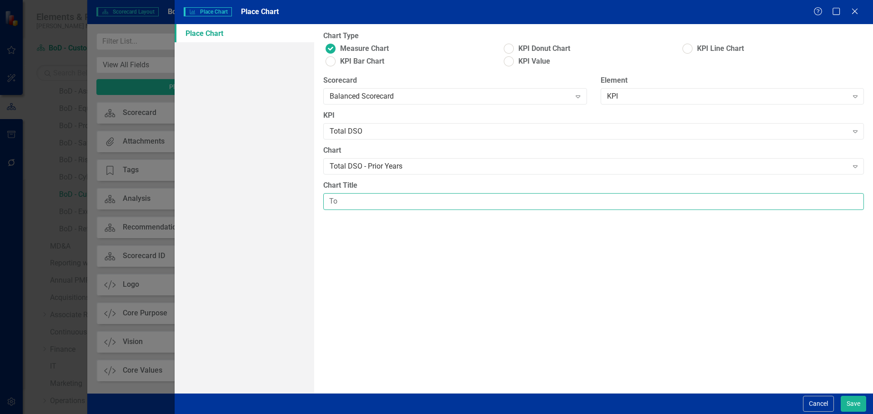
type input "Total DSO - Prior Years"
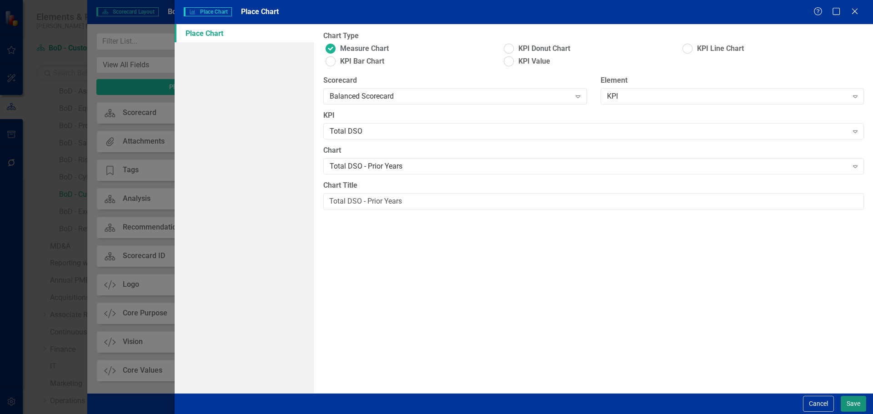
click at [855, 397] on button "Save" at bounding box center [853, 404] width 25 height 16
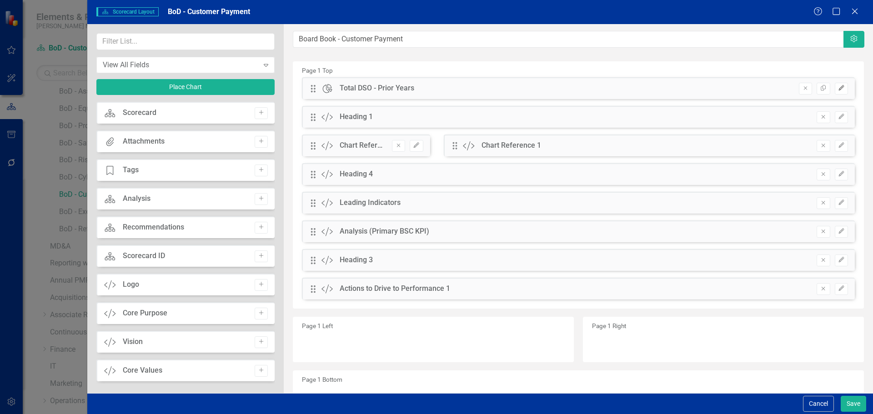
click at [835, 93] on button "Edit" at bounding box center [841, 89] width 13 height 12
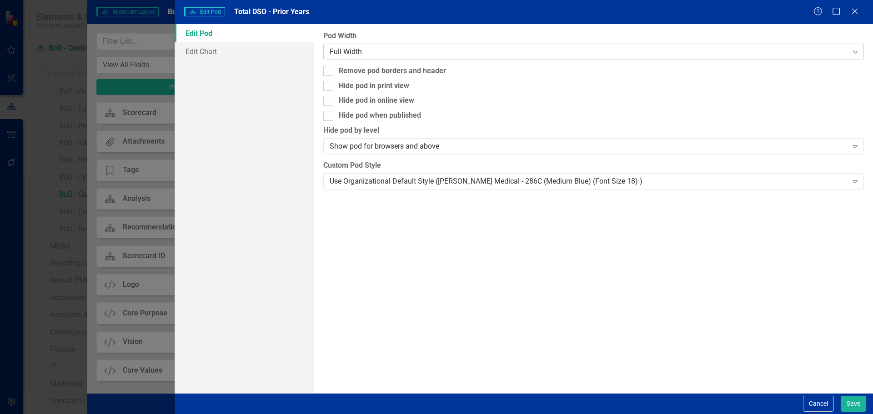
click at [494, 52] on div "Full Width" at bounding box center [589, 51] width 518 height 10
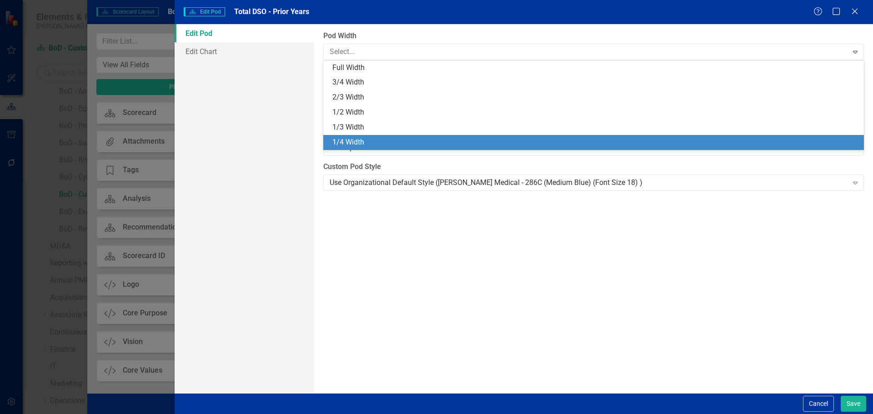
click at [464, 136] on div "1/4 Width" at bounding box center [593, 142] width 541 height 15
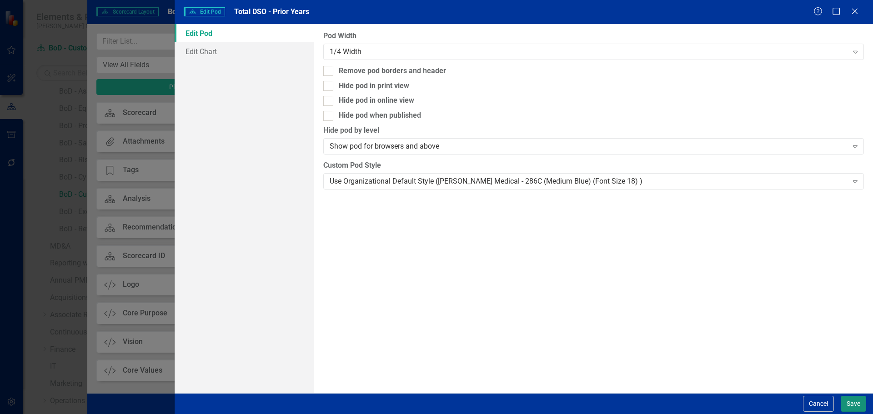
click at [846, 401] on button "Save" at bounding box center [853, 404] width 25 height 16
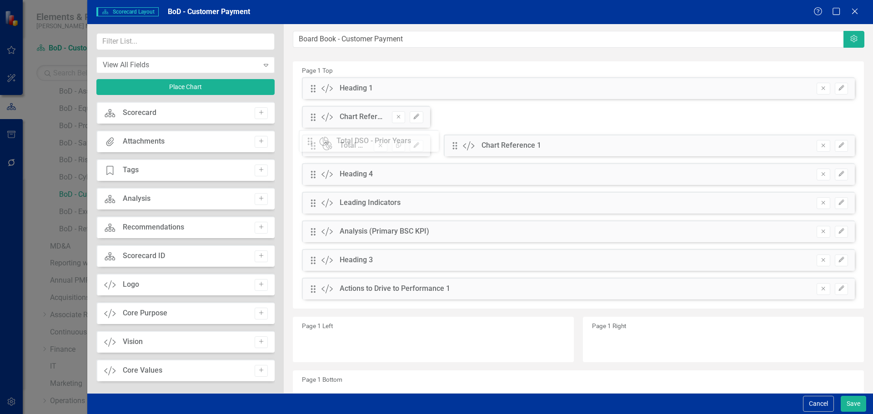
drag, startPoint x: 313, startPoint y: 89, endPoint x: 317, endPoint y: 142, distance: 52.9
click at [398, 116] on icon "Remove" at bounding box center [398, 116] width 7 height 5
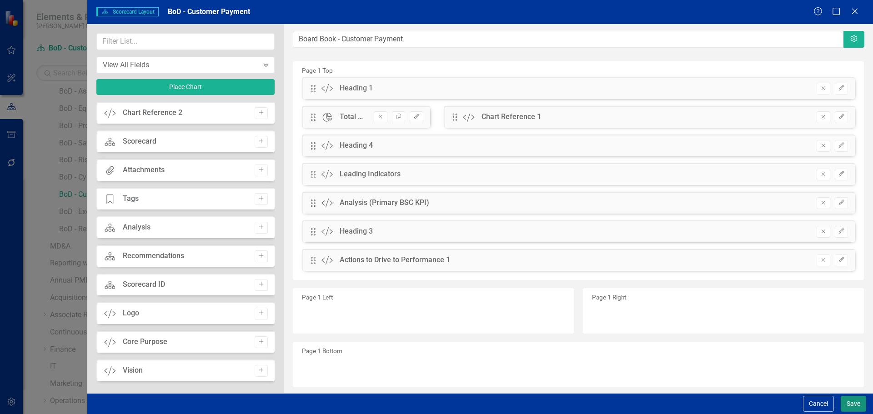
click at [844, 406] on button "Save" at bounding box center [853, 404] width 25 height 16
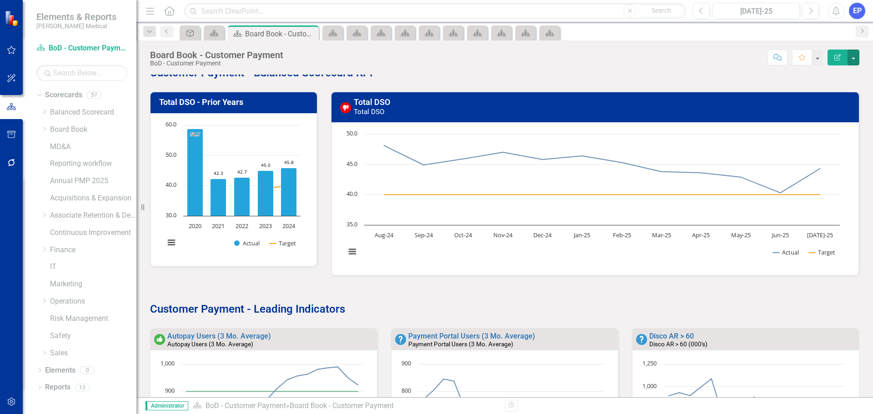
scroll to position [0, 0]
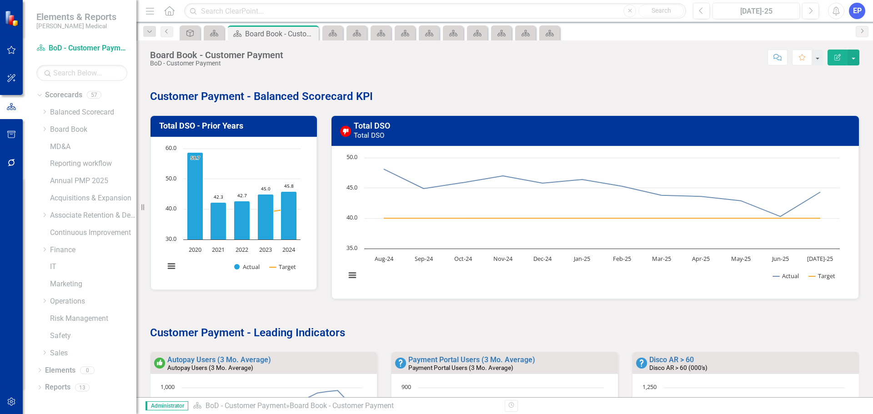
drag, startPoint x: 45, startPoint y: 129, endPoint x: 49, endPoint y: 138, distance: 9.6
click at [45, 129] on icon "Dropdown" at bounding box center [44, 128] width 7 height 5
click at [90, 211] on link "BoD - Executive Sessions" at bounding box center [97, 212] width 77 height 10
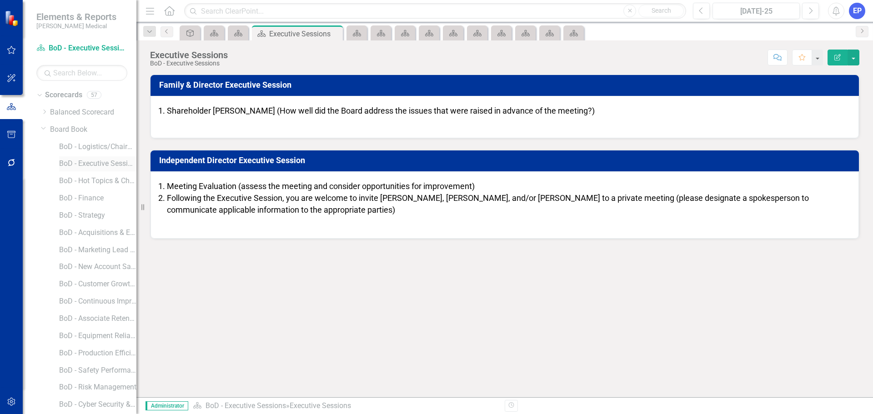
click at [89, 162] on link "BoD - Executive Sessions" at bounding box center [97, 164] width 77 height 10
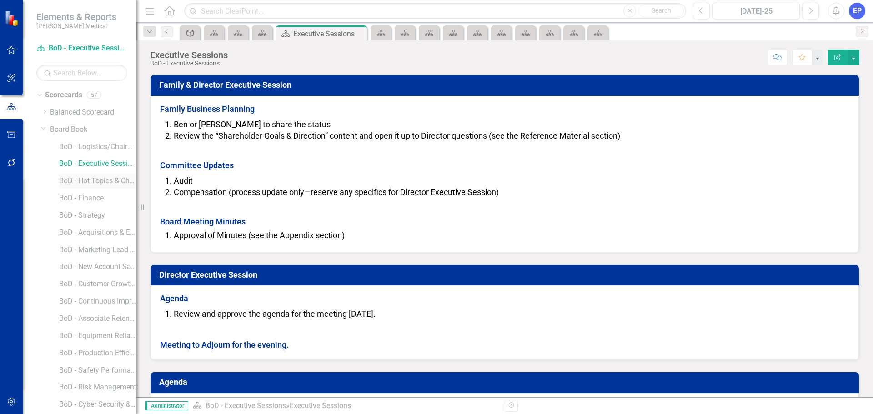
click at [87, 179] on link "BoD - Hot Topics & Challenges/Opportunities" at bounding box center [97, 181] width 77 height 10
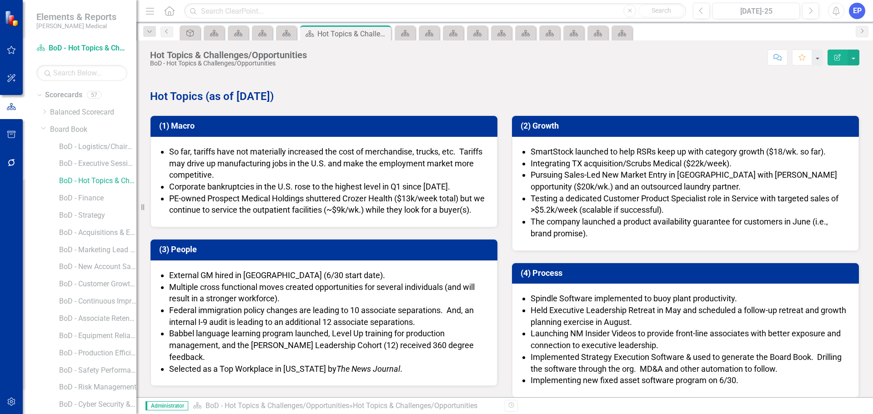
click at [9, 406] on icon "button" at bounding box center [12, 401] width 10 height 7
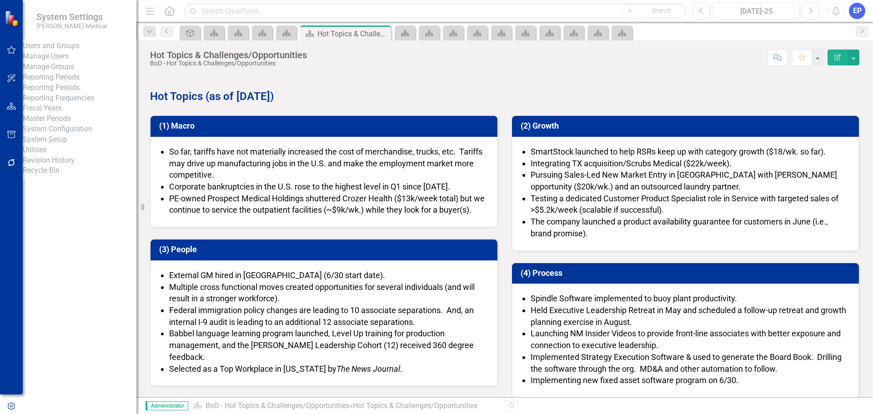
click at [57, 62] on link "Manage Users" at bounding box center [80, 56] width 114 height 10
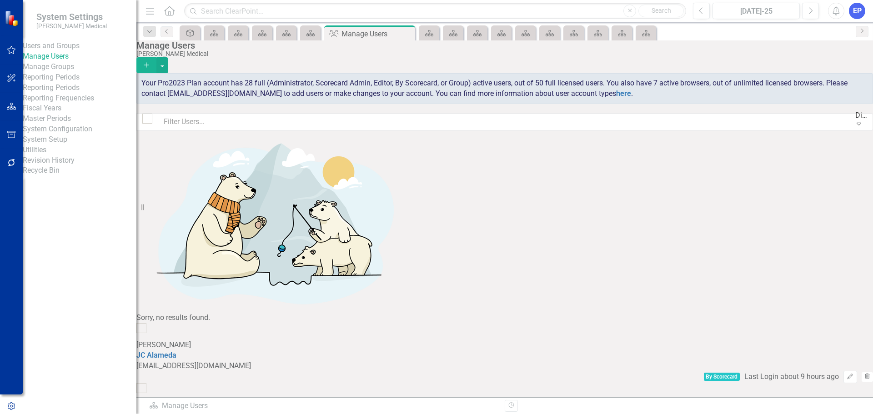
click at [156, 57] on button "Add" at bounding box center [146, 65] width 20 height 16
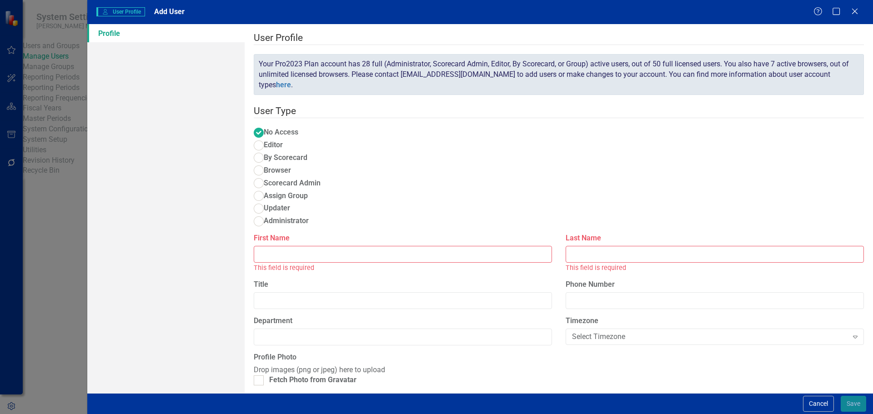
click at [309, 246] on input "First Name" at bounding box center [403, 254] width 298 height 17
paste input "stephanie.beenick@nixonmedical.com"
type input "stephanie.beenick@nixonmedical.com"
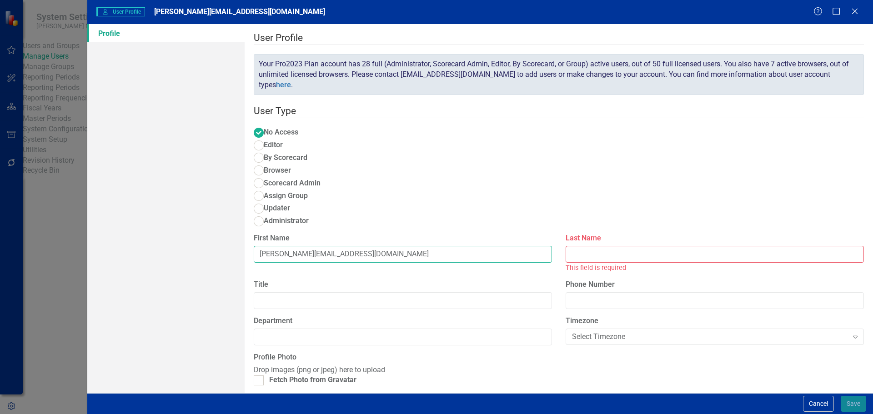
drag, startPoint x: 403, startPoint y: 182, endPoint x: 163, endPoint y: 183, distance: 240.1
click at [164, 183] on div "Profile User Profile ClearPoint has a wealth of options to help you ensure that…" at bounding box center [480, 208] width 786 height 369
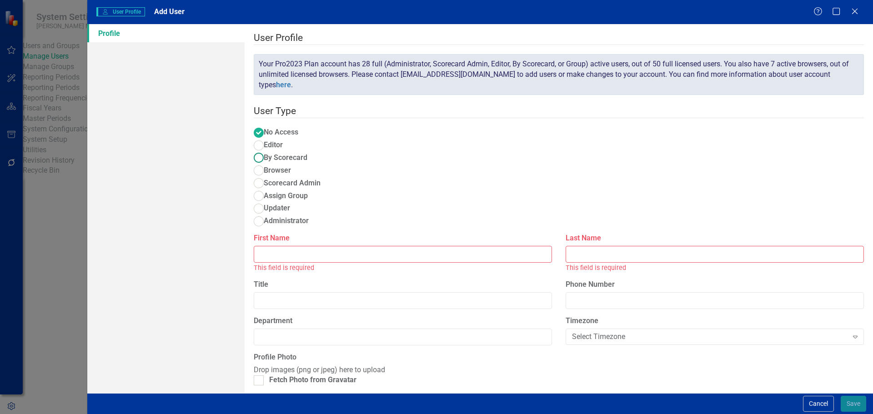
click at [266, 151] on ins at bounding box center [258, 158] width 14 height 14
click at [266, 151] on input "By Scorecard" at bounding box center [258, 158] width 14 height 14
radio input "true"
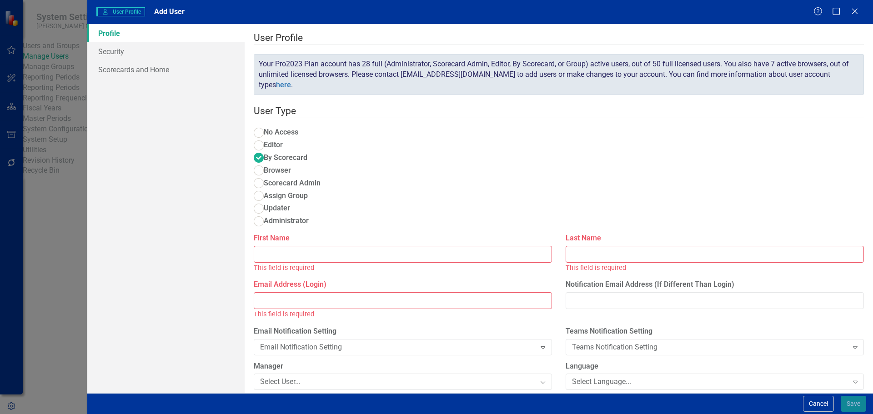
click at [458, 246] on input "First Name" at bounding box center [403, 254] width 298 height 17
paste input "stephanie.beenick@nixonmedical.com"
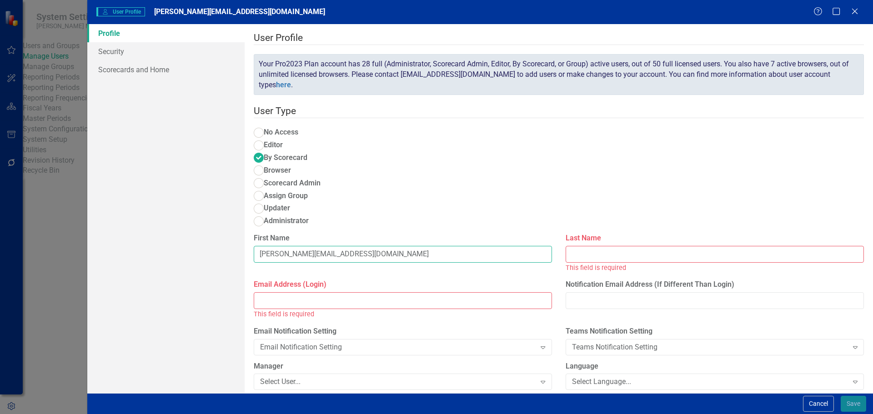
type input "stephanie.beenick@nixonmedical.com"
drag, startPoint x: 415, startPoint y: 193, endPoint x: 377, endPoint y: 190, distance: 38.8
click at [377, 233] on div "First Name stephanie.beenick@nixonmedical.com" at bounding box center [403, 251] width 312 height 36
click at [392, 246] on input "stephanie.beenick@nixonmedical.com" at bounding box center [403, 254] width 298 height 17
drag, startPoint x: 399, startPoint y: 183, endPoint x: 256, endPoint y: 185, distance: 143.3
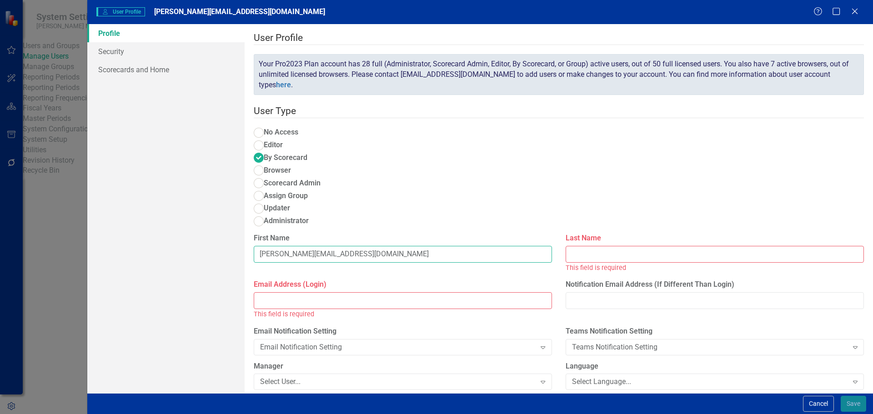
click at [256, 233] on div "First Name stephanie.beenick@nixonmedical.com" at bounding box center [403, 251] width 312 height 36
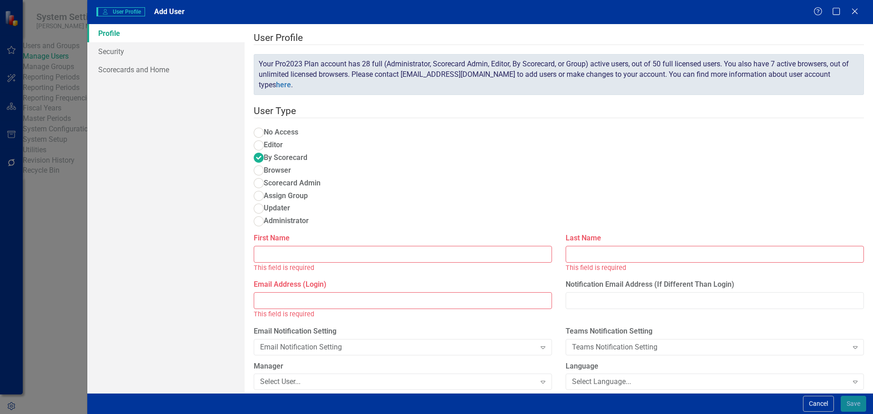
click at [278, 292] on input "Email Address (Login)" at bounding box center [403, 300] width 298 height 17
paste input "stephanie.beenick@nixonmedical.com"
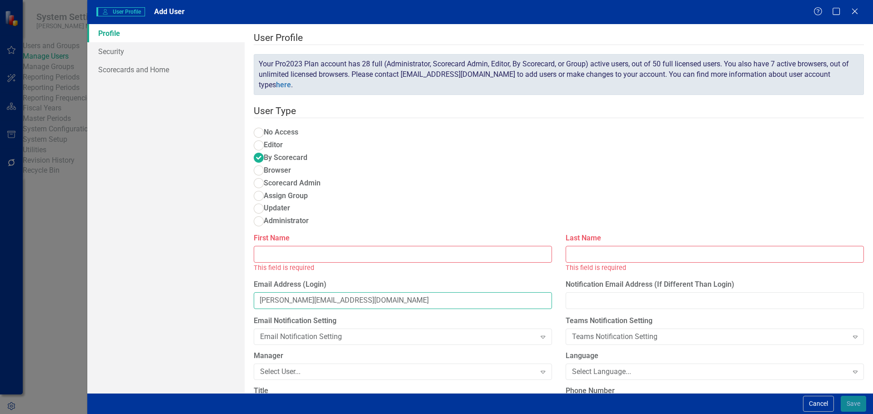
type input "stephanie.beenick@nixonmedical.com"
click at [287, 246] on input "First Name" at bounding box center [403, 254] width 298 height 17
click at [349, 246] on input "First Name" at bounding box center [403, 254] width 298 height 17
paste input "Stephanie Beenick"
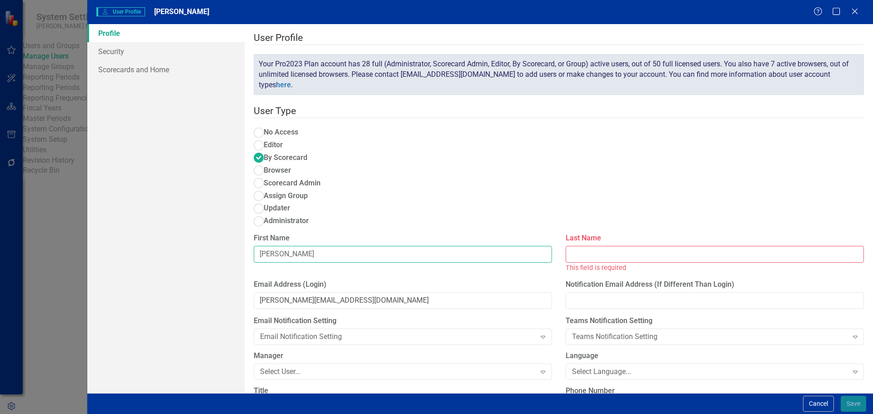
drag, startPoint x: 302, startPoint y: 182, endPoint x: 360, endPoint y: 184, distance: 58.2
click at [360, 246] on input "Stephanie Beenick" at bounding box center [403, 254] width 298 height 17
type input "Stephanie"
click at [572, 246] on input "Last Name" at bounding box center [715, 254] width 298 height 17
paste input "Stephanie Beenick"
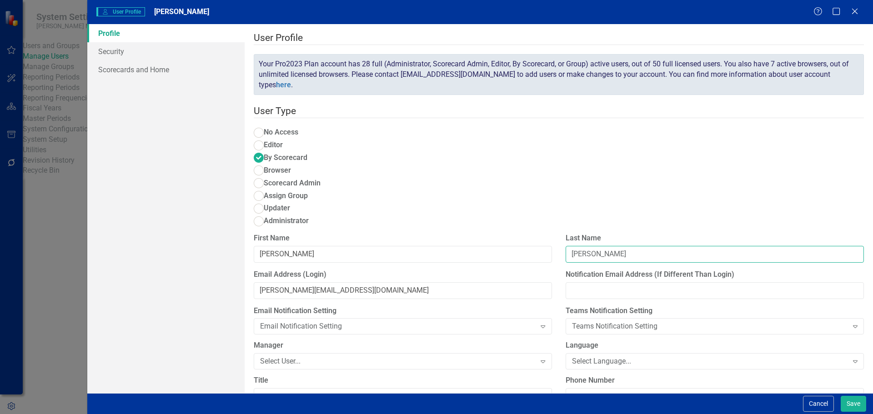
drag, startPoint x: 603, startPoint y: 182, endPoint x: 523, endPoint y: 184, distance: 80.5
click at [523, 233] on div "First Name Stephanie Last Name Stephanie Beenick" at bounding box center [559, 251] width 624 height 36
type input "Beenick"
click at [283, 357] on div "Select User..." at bounding box center [398, 362] width 276 height 10
type input "tracy"
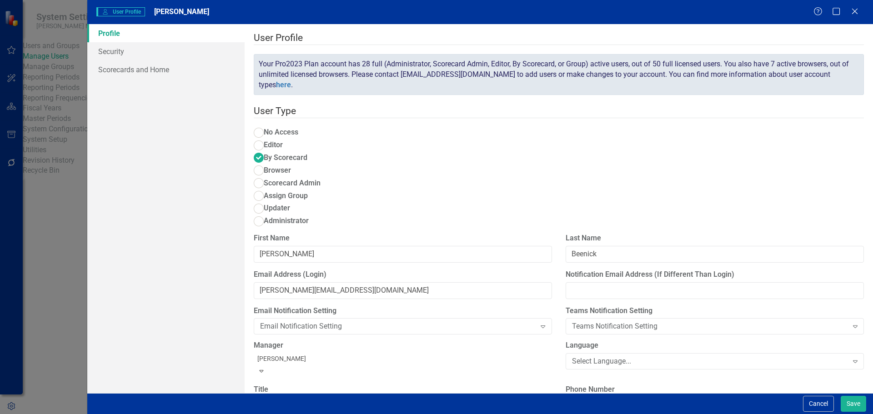
click at [64, 414] on span "Tracy" at bounding box center [36, 421] width 55 height 9
click at [151, 70] on link "Scorecards and Home" at bounding box center [165, 69] width 157 height 18
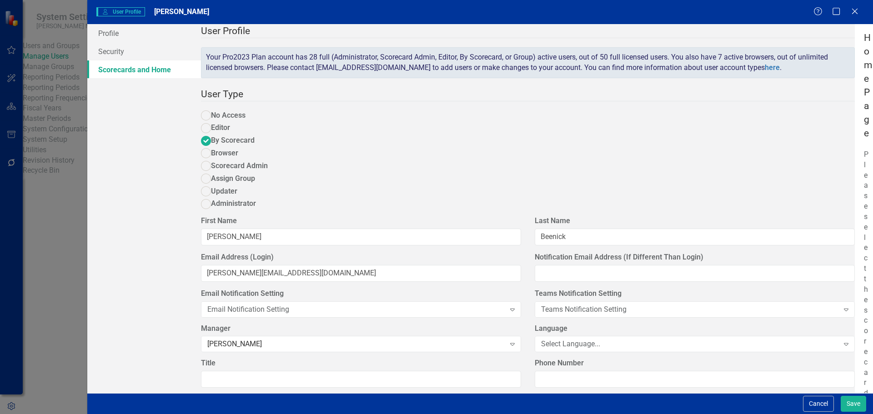
checkbox input "true"
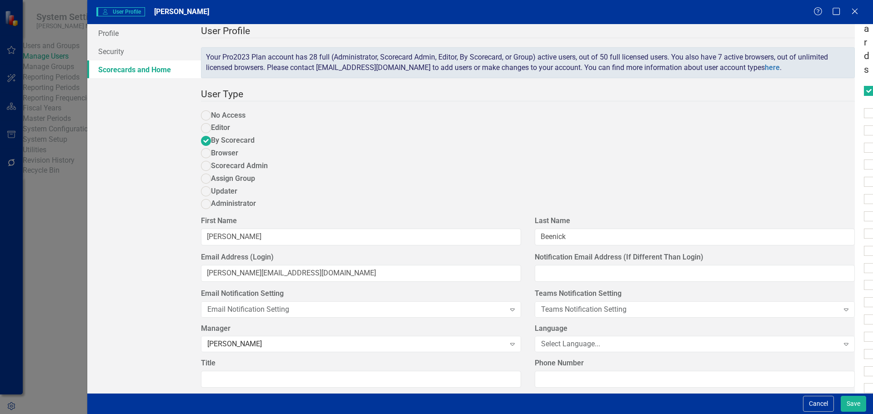
scroll to position [500, 0]
checkbox input "true"
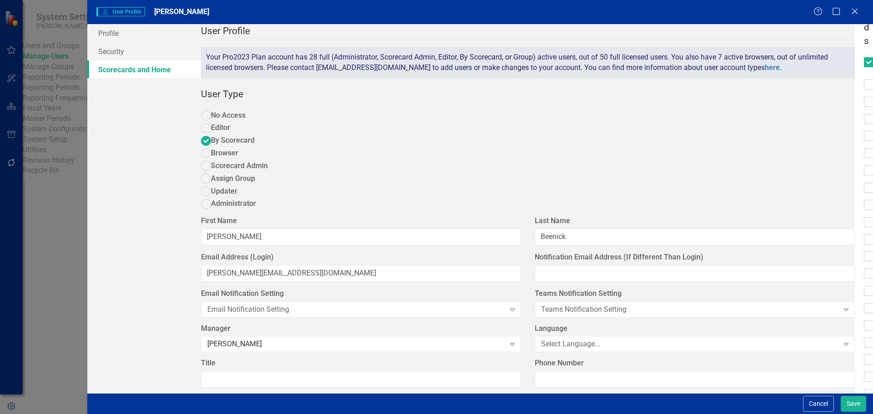
click at [849, 405] on button "Save" at bounding box center [853, 404] width 25 height 16
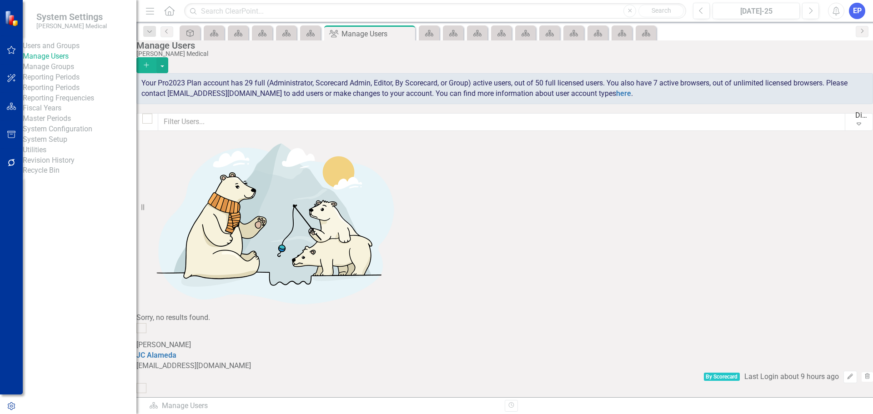
scroll to position [0, 0]
